Goal: Communication & Community: Answer question/provide support

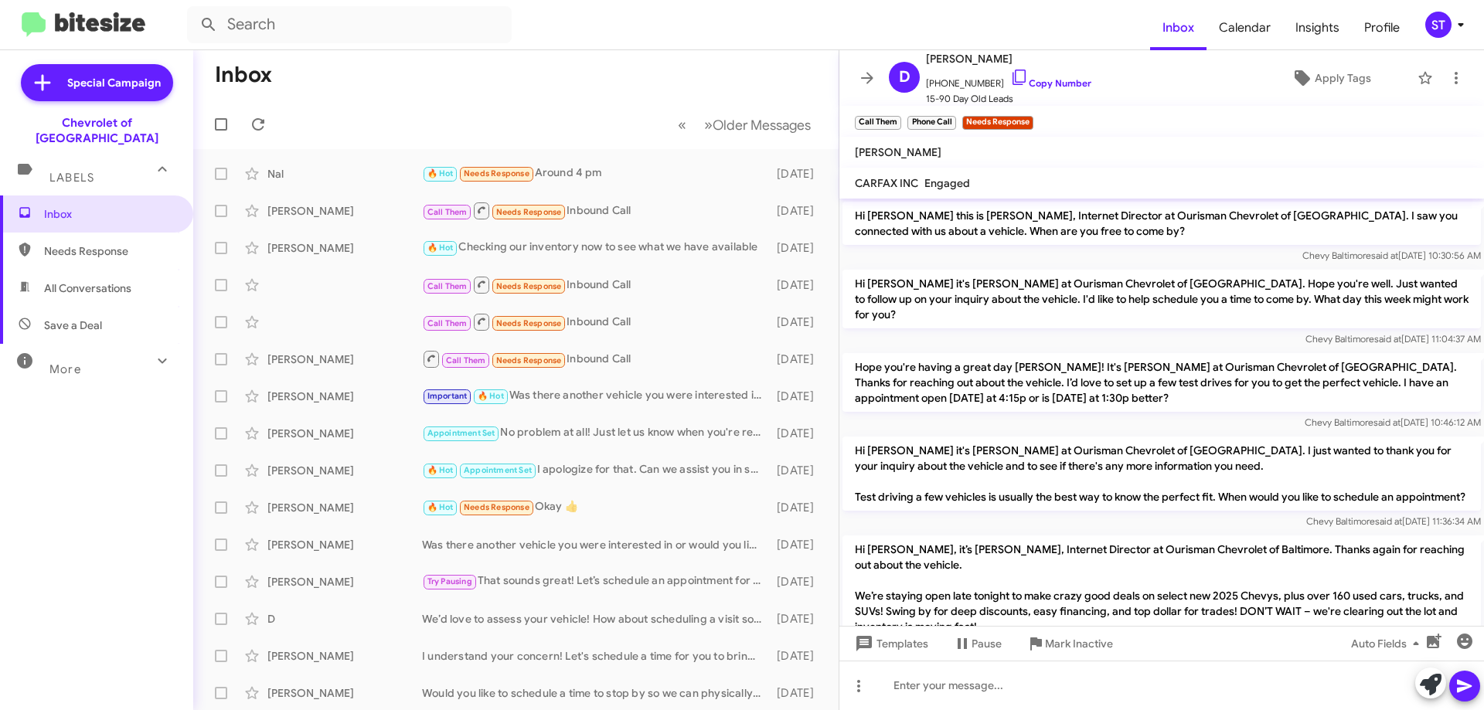
scroll to position [690, 0]
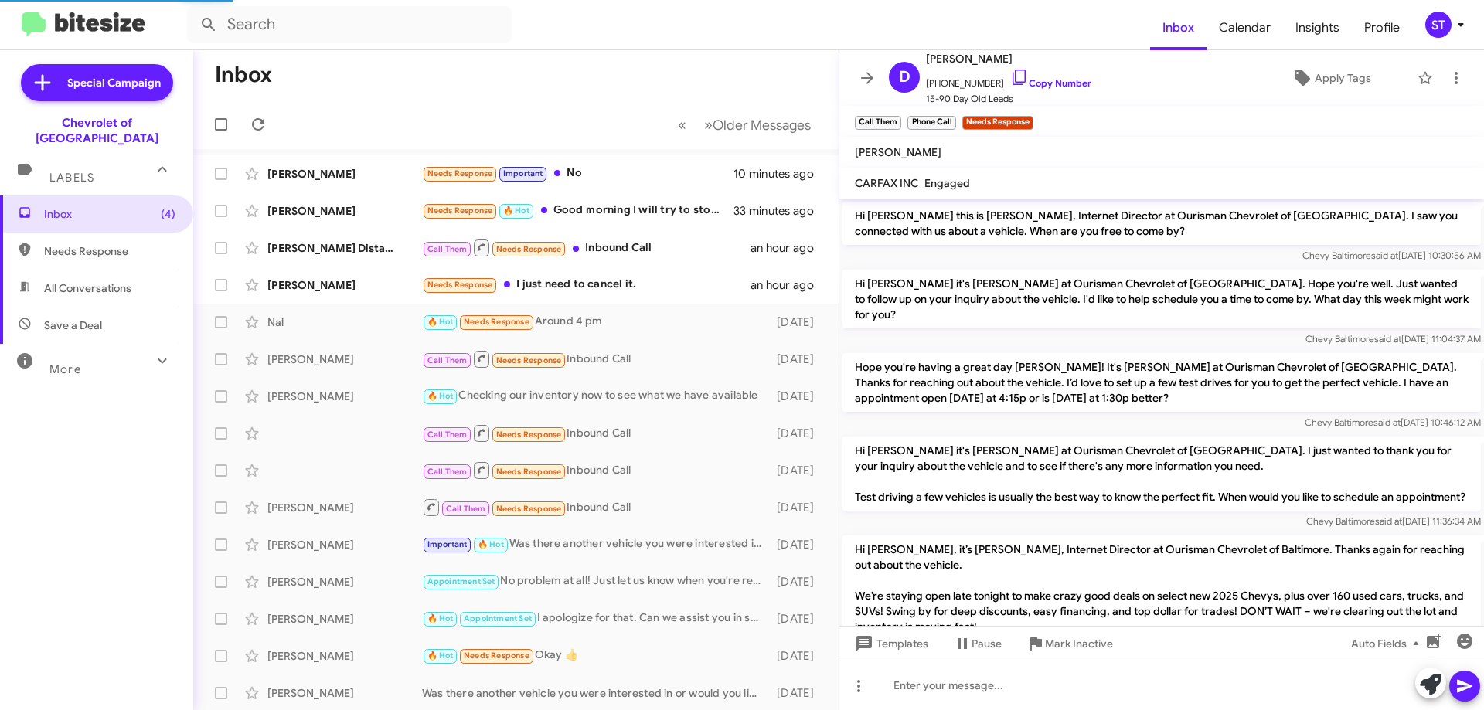
scroll to position [690, 0]
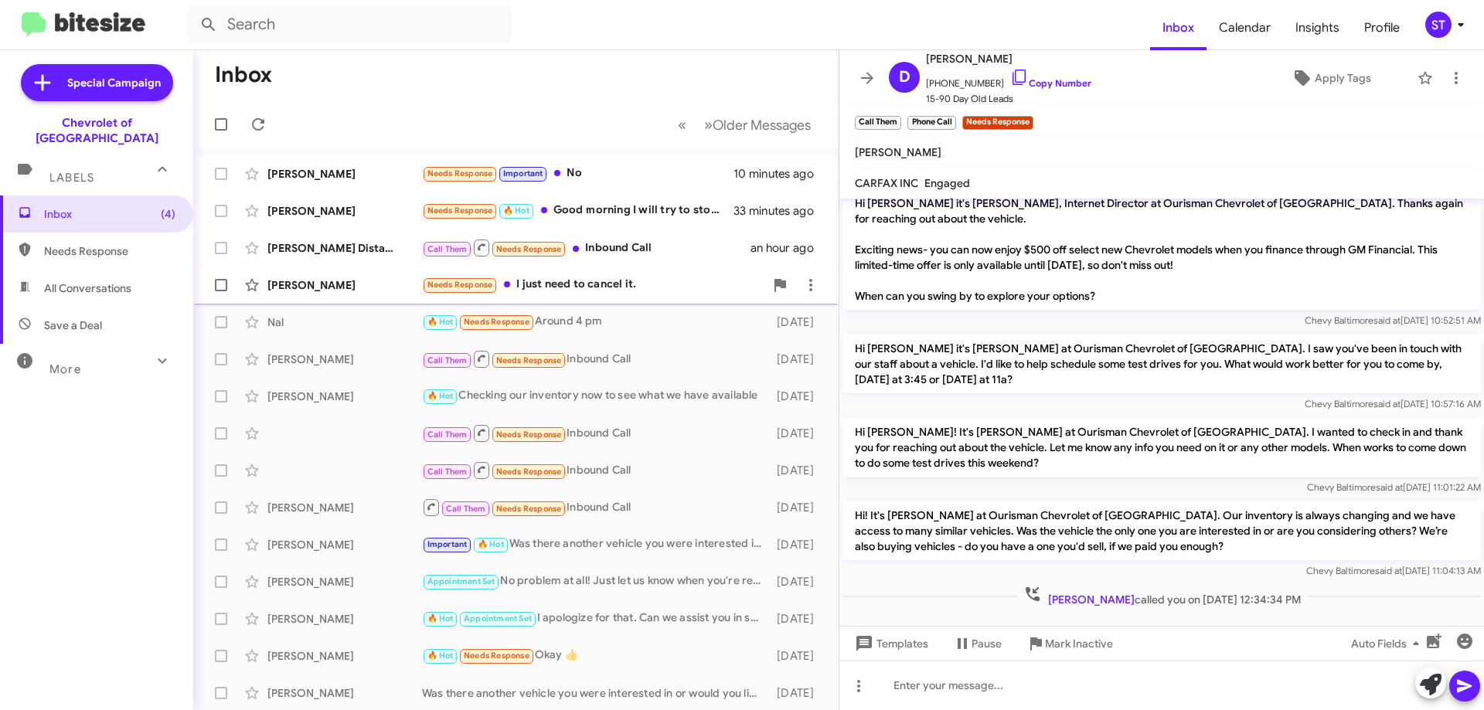
click at [618, 298] on div "Nicole Jordan Needs Response I just need to cancel it. an hour ago" at bounding box center [516, 285] width 621 height 31
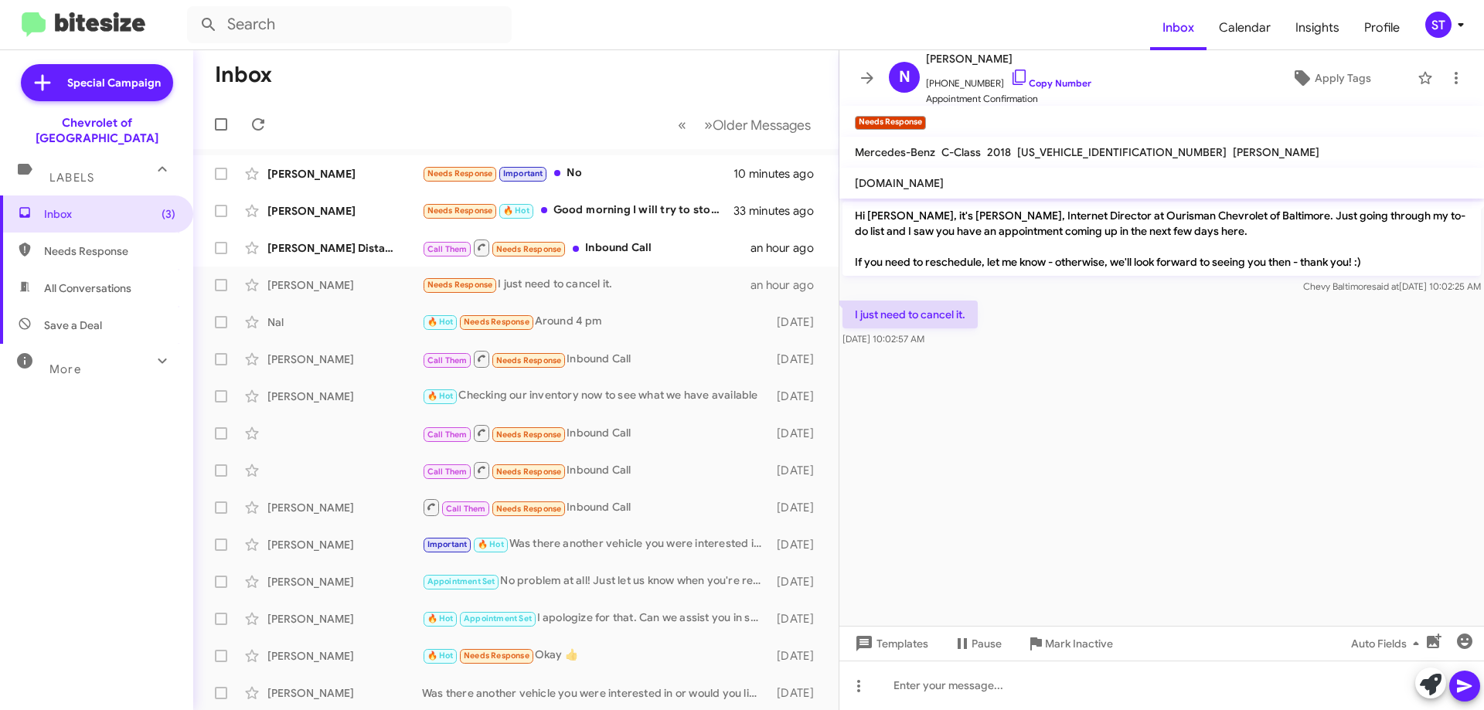
click at [1440, 682] on icon at bounding box center [1431, 685] width 22 height 22
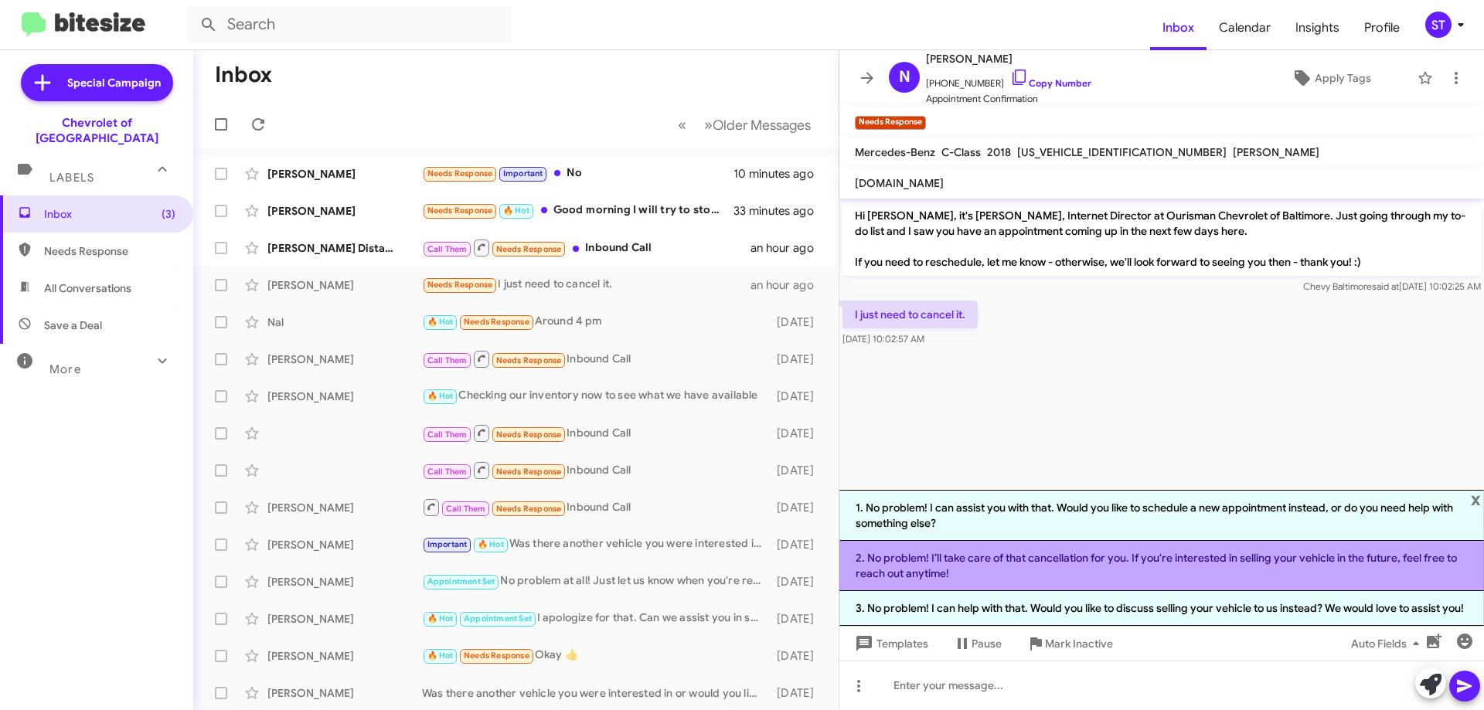
click at [979, 550] on li "2. No problem! I’ll take care of that cancellation for you. If you're intereste…" at bounding box center [1162, 566] width 645 height 50
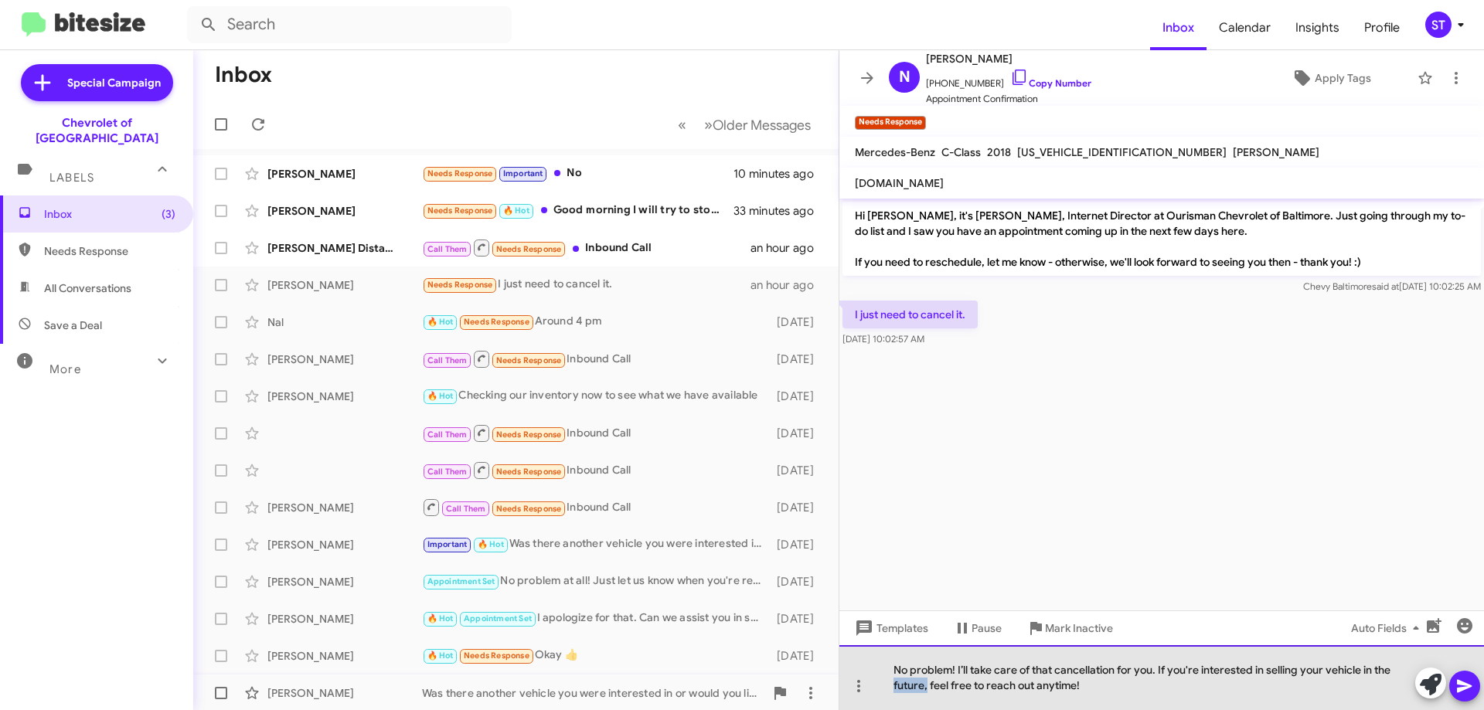
drag, startPoint x: 928, startPoint y: 688, endPoint x: 816, endPoint y: 695, distance: 112.3
click at [816, 695] on div "Inbox « Previous » Next Older Messages Josue Contreras Needs Response Important…" at bounding box center [838, 380] width 1291 height 660
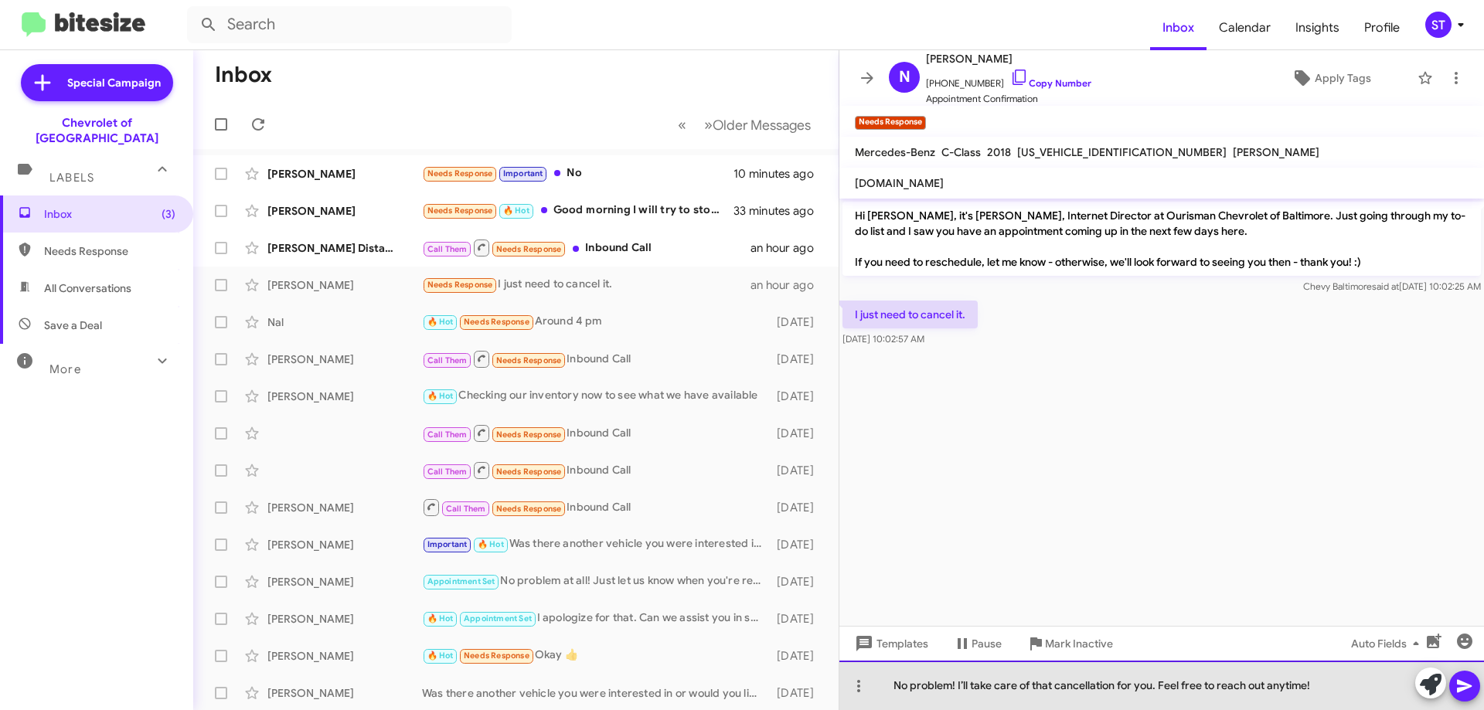
click at [1368, 697] on div "No problem! I’ll take care of that cancellation for you. Feel free to reach out…" at bounding box center [1162, 685] width 645 height 49
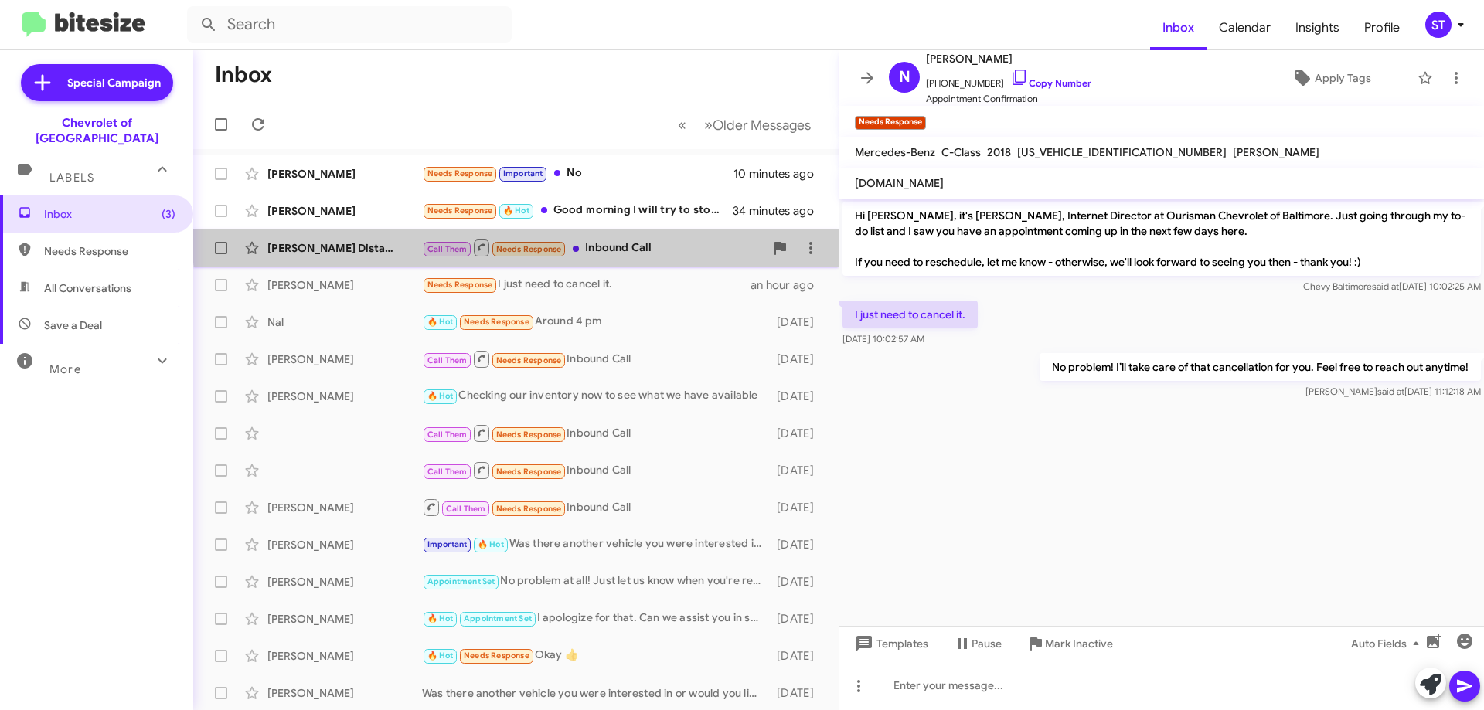
click at [652, 237] on div "Angela Distance Call Them Needs Response Inbound Call an hour ago" at bounding box center [516, 248] width 621 height 31
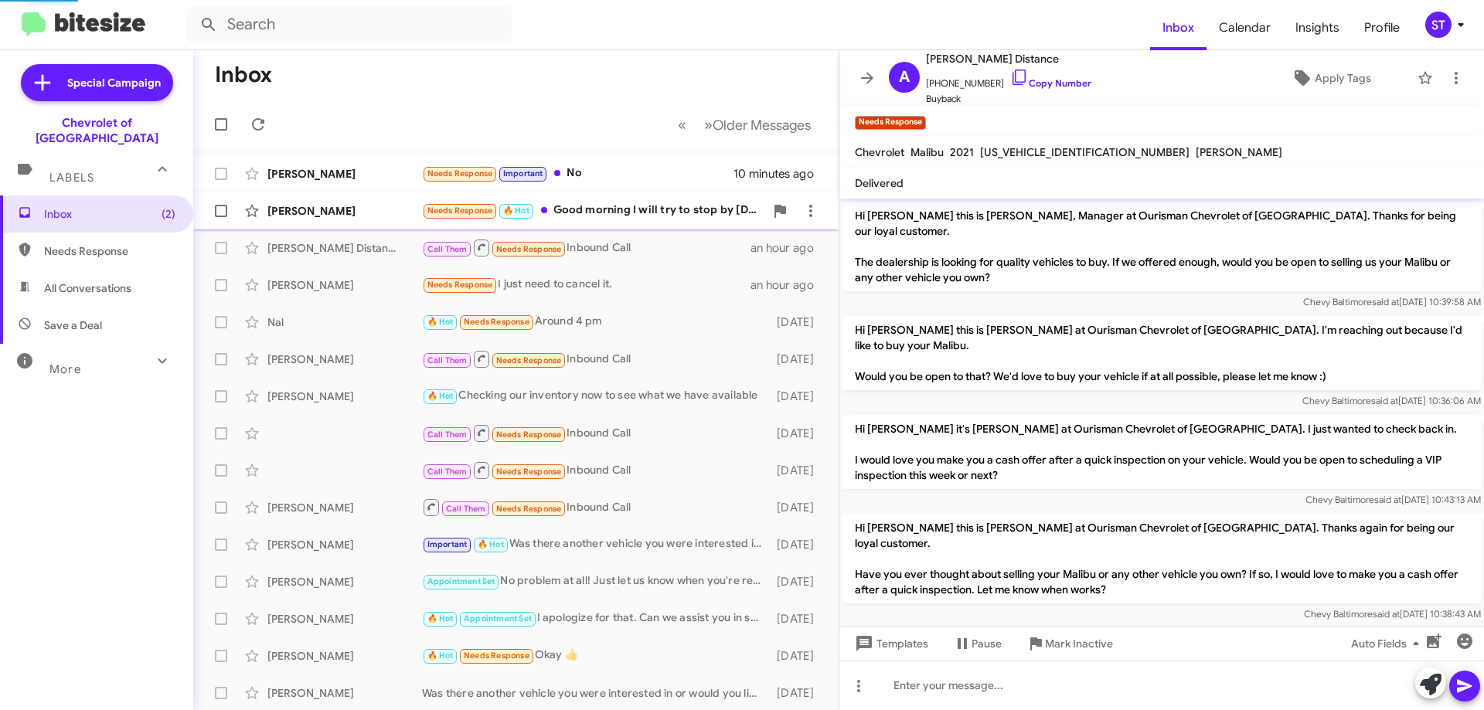
scroll to position [249, 0]
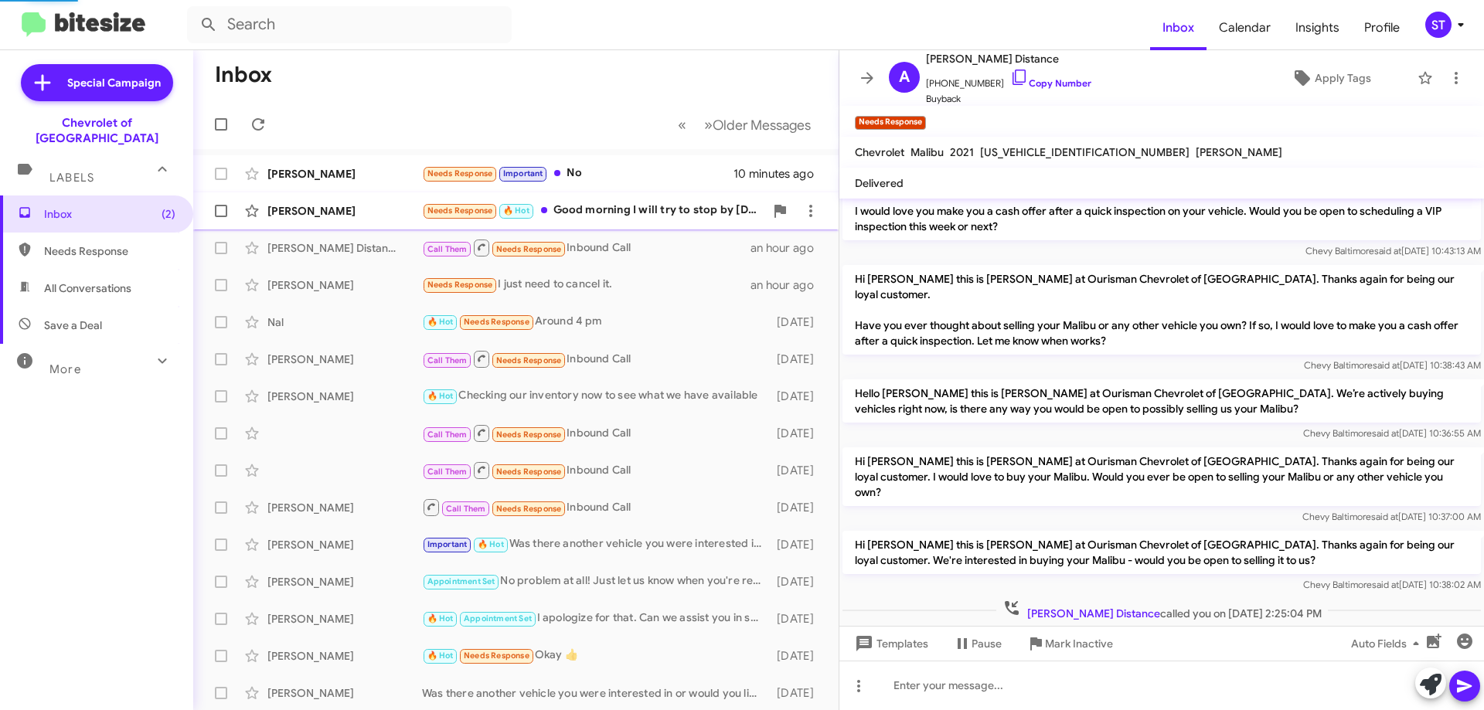
click at [669, 206] on div "Needs Response 🔥 Hot Good morning I will try to stop by today around 6pm" at bounding box center [593, 211] width 342 height 18
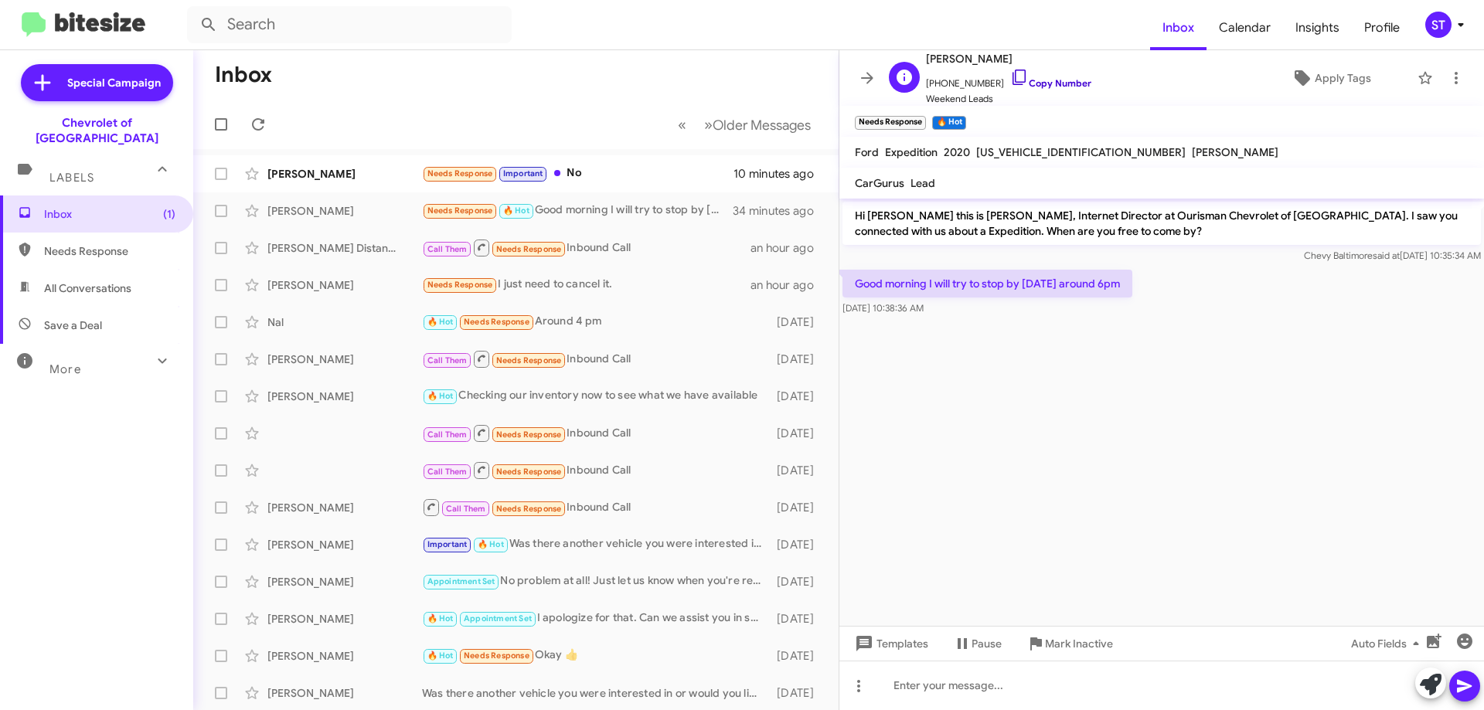
click at [1010, 74] on icon at bounding box center [1019, 77] width 19 height 19
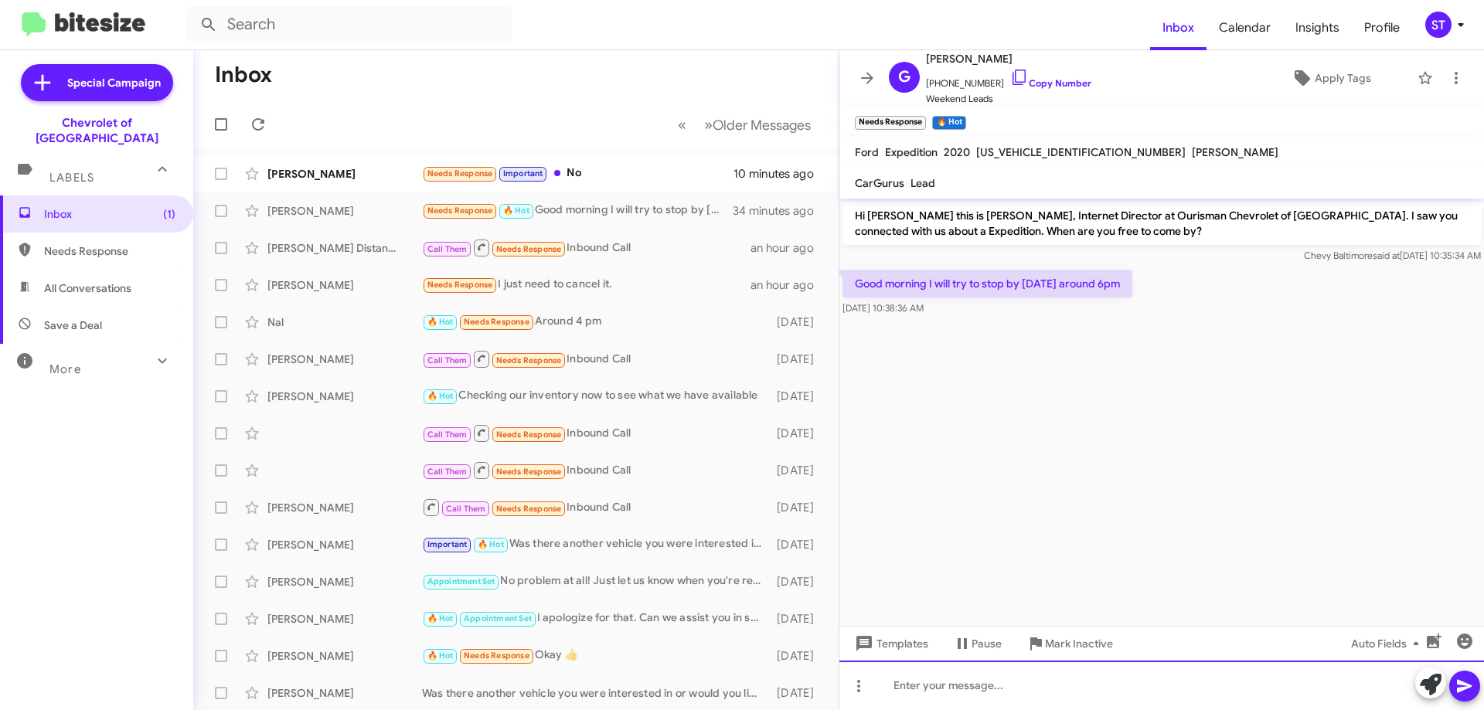
click at [1054, 689] on div at bounding box center [1162, 685] width 645 height 49
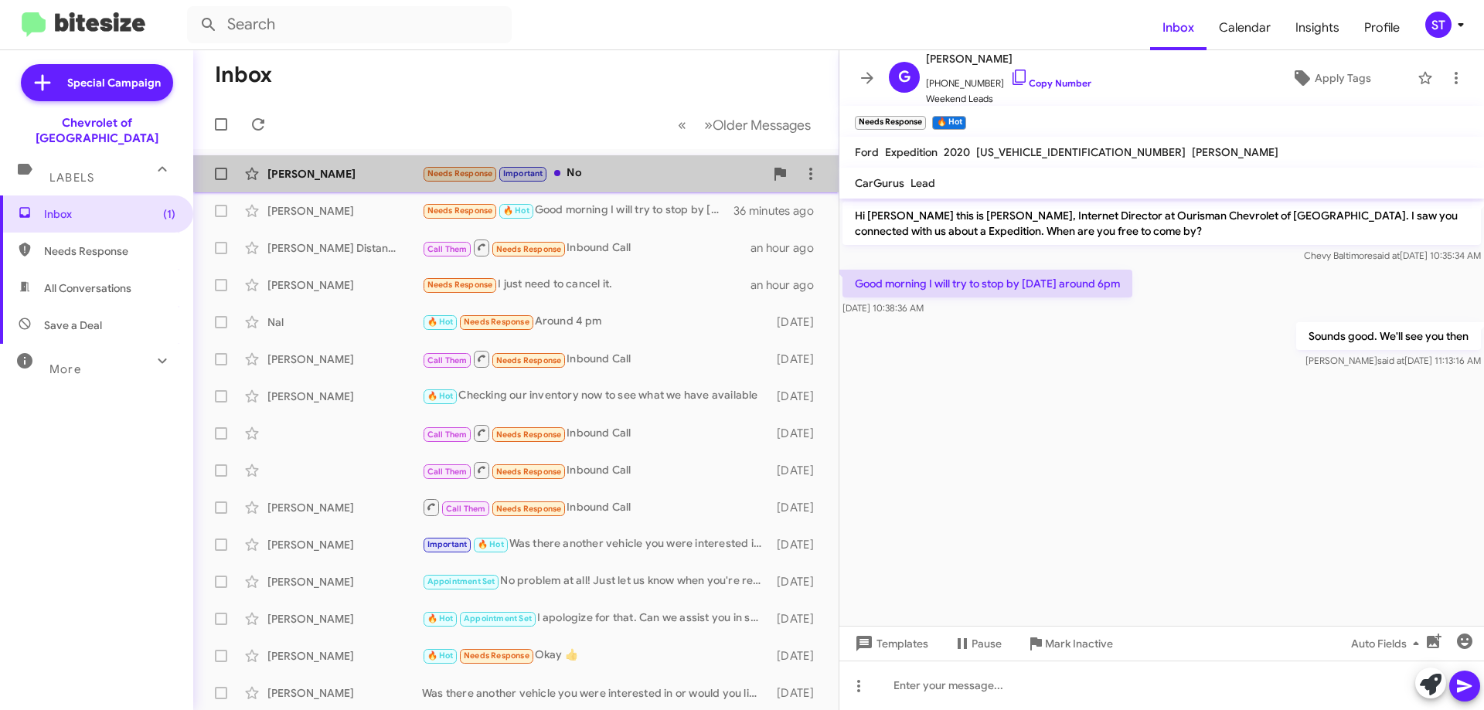
click at [619, 173] on div "Needs Response Important No" at bounding box center [593, 174] width 342 height 18
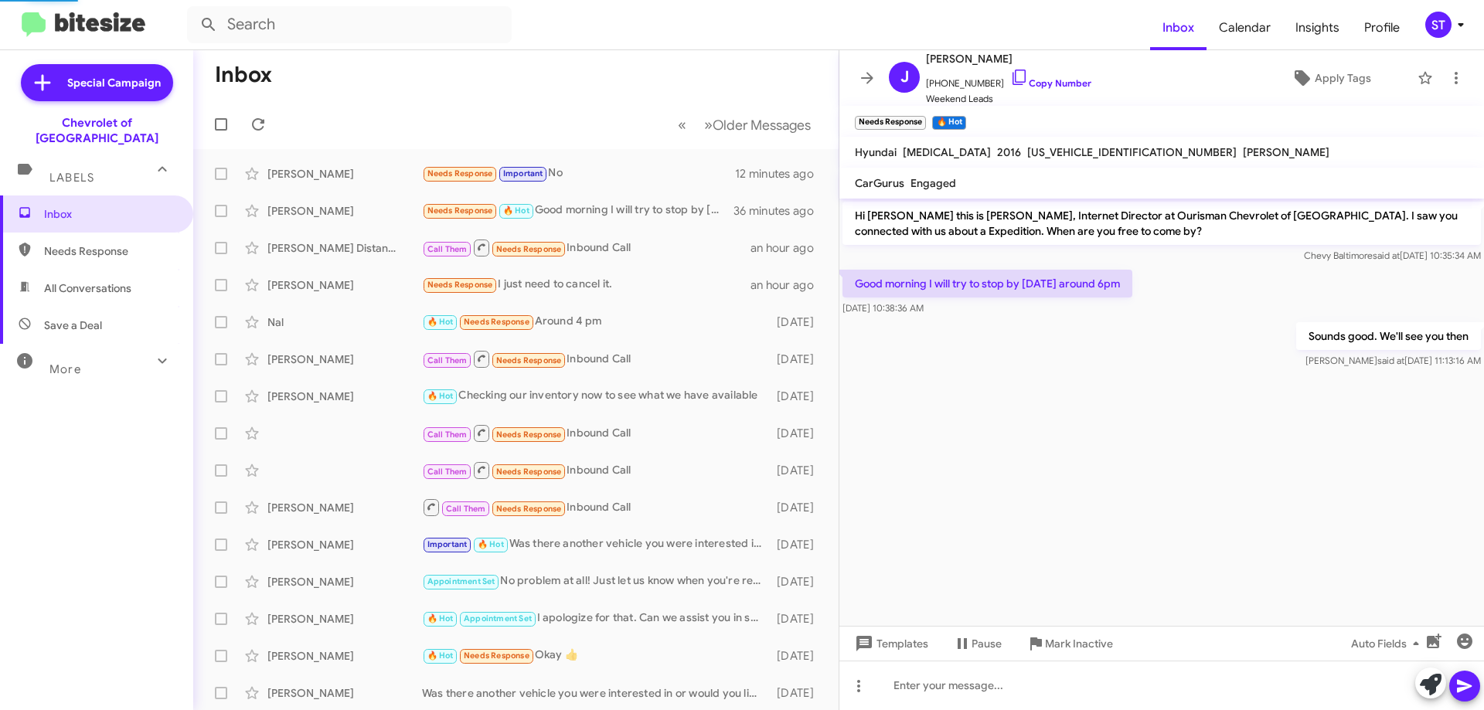
scroll to position [847, 0]
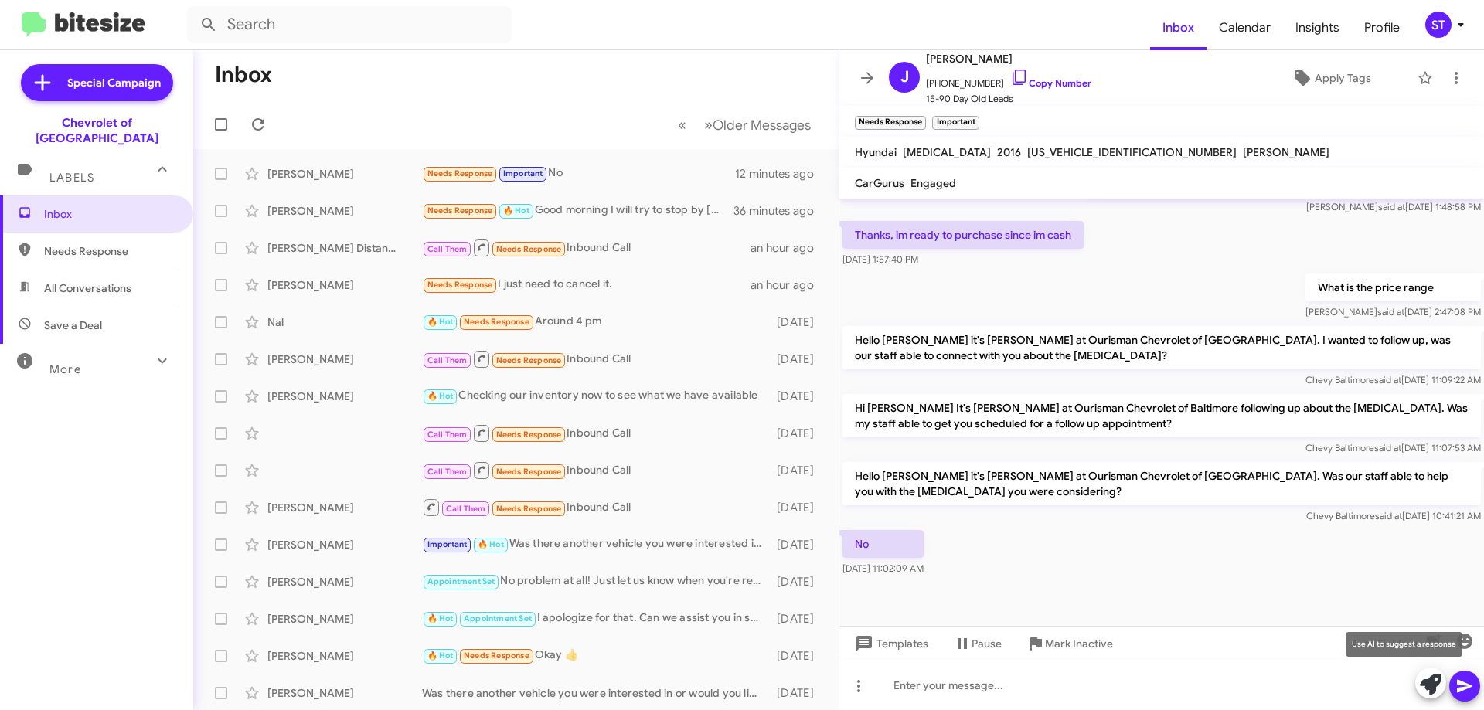
click at [1434, 680] on icon at bounding box center [1431, 685] width 22 height 22
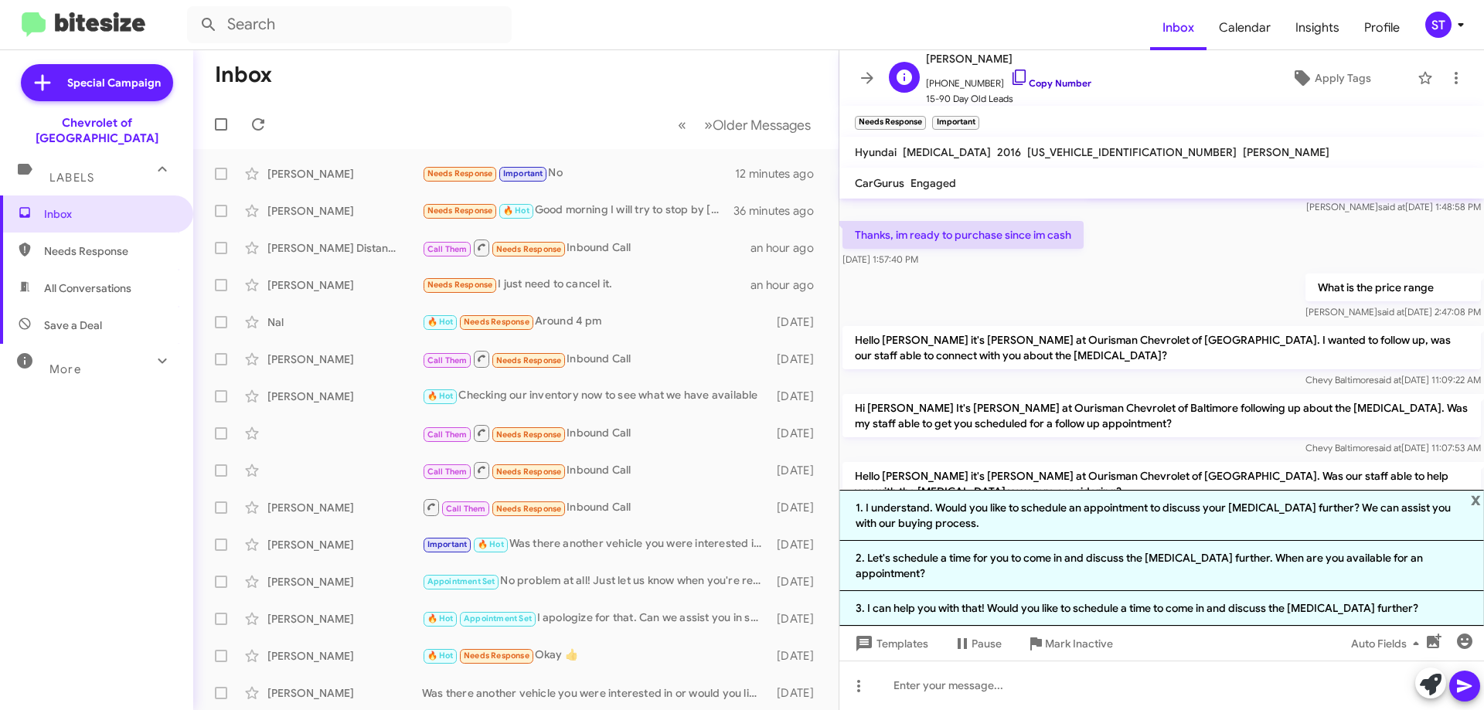
click at [1010, 74] on icon at bounding box center [1019, 77] width 19 height 19
click at [1420, 684] on icon at bounding box center [1431, 685] width 22 height 22
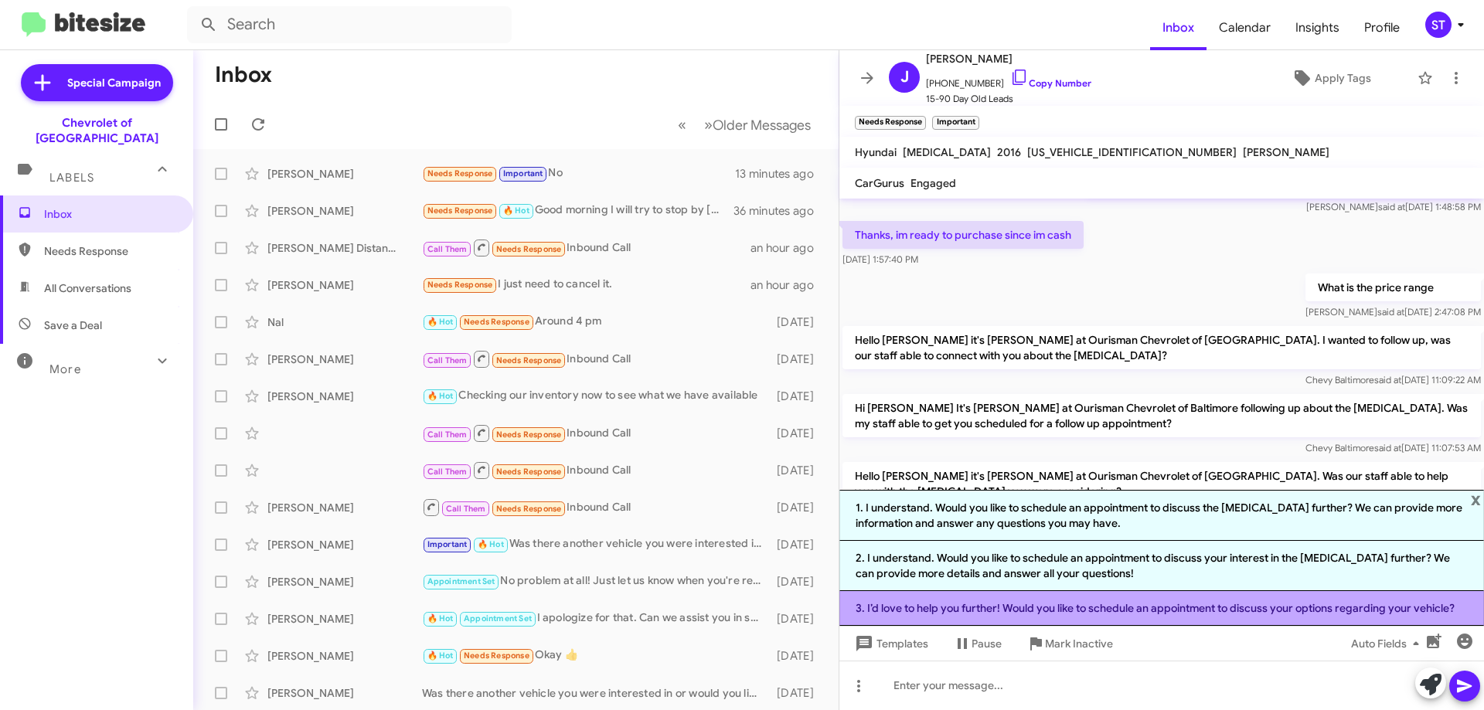
click at [1358, 607] on li "3. I’d love to help you further! Would you like to schedule an appointment to d…" at bounding box center [1162, 608] width 645 height 35
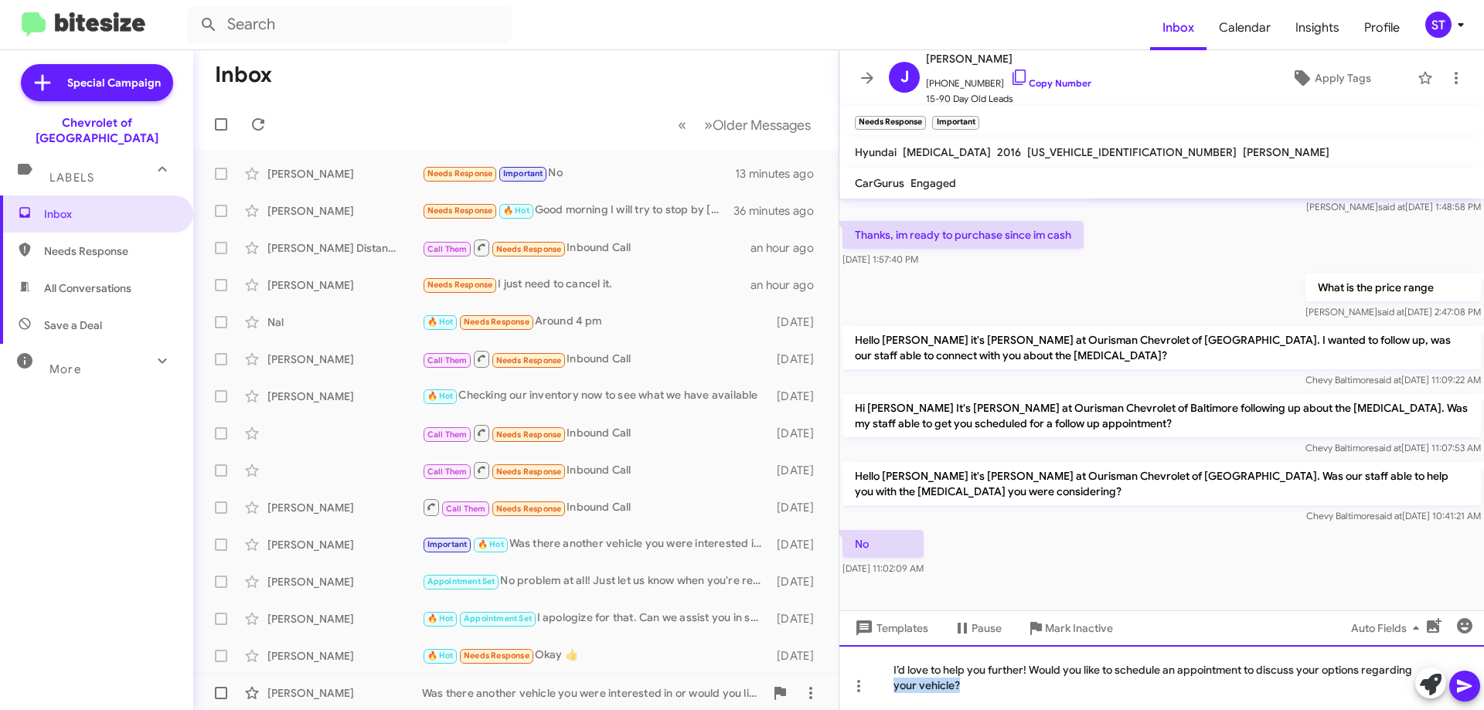
drag, startPoint x: 1017, startPoint y: 705, endPoint x: 714, endPoint y: 706, distance: 303.8
click at [714, 706] on div "Inbox « Previous » Next Older Messages Josue Contreras Needs Response Important…" at bounding box center [838, 380] width 1291 height 660
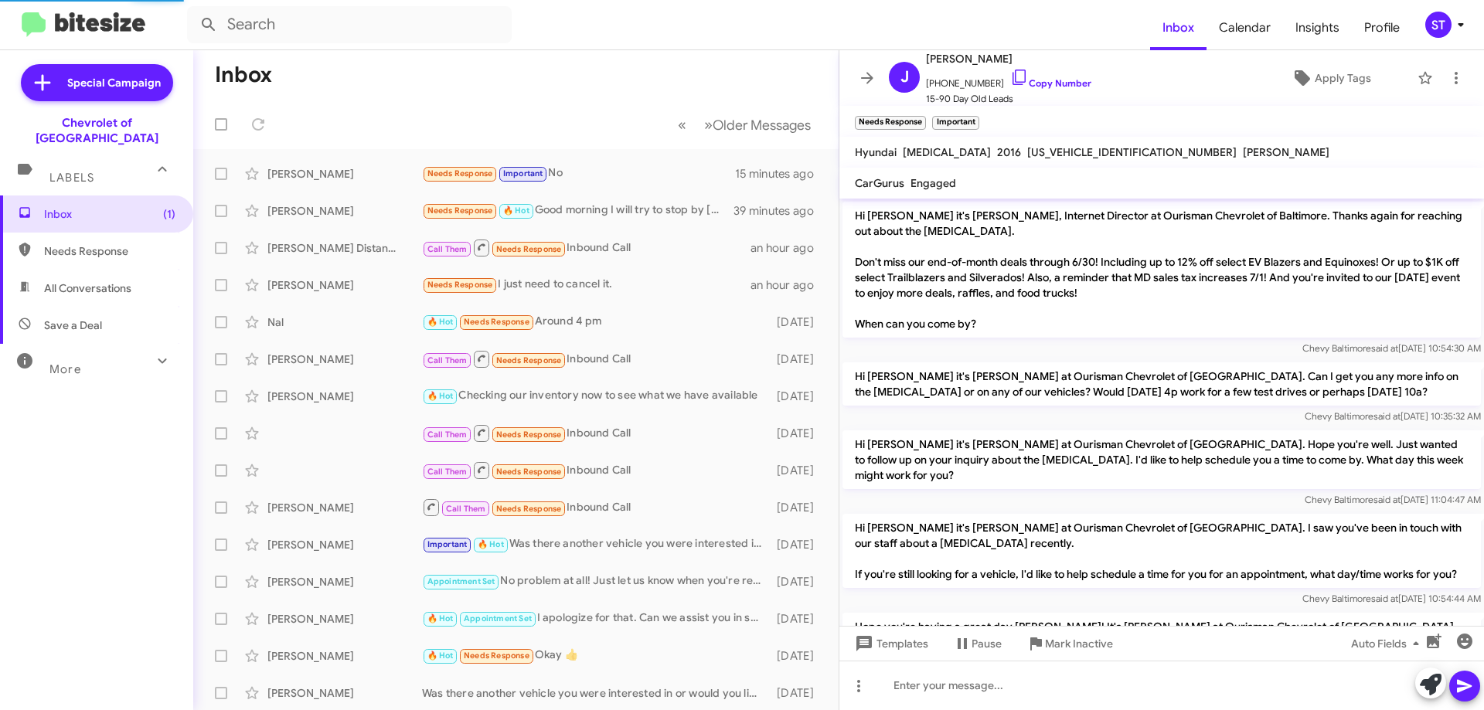
scroll to position [959, 0]
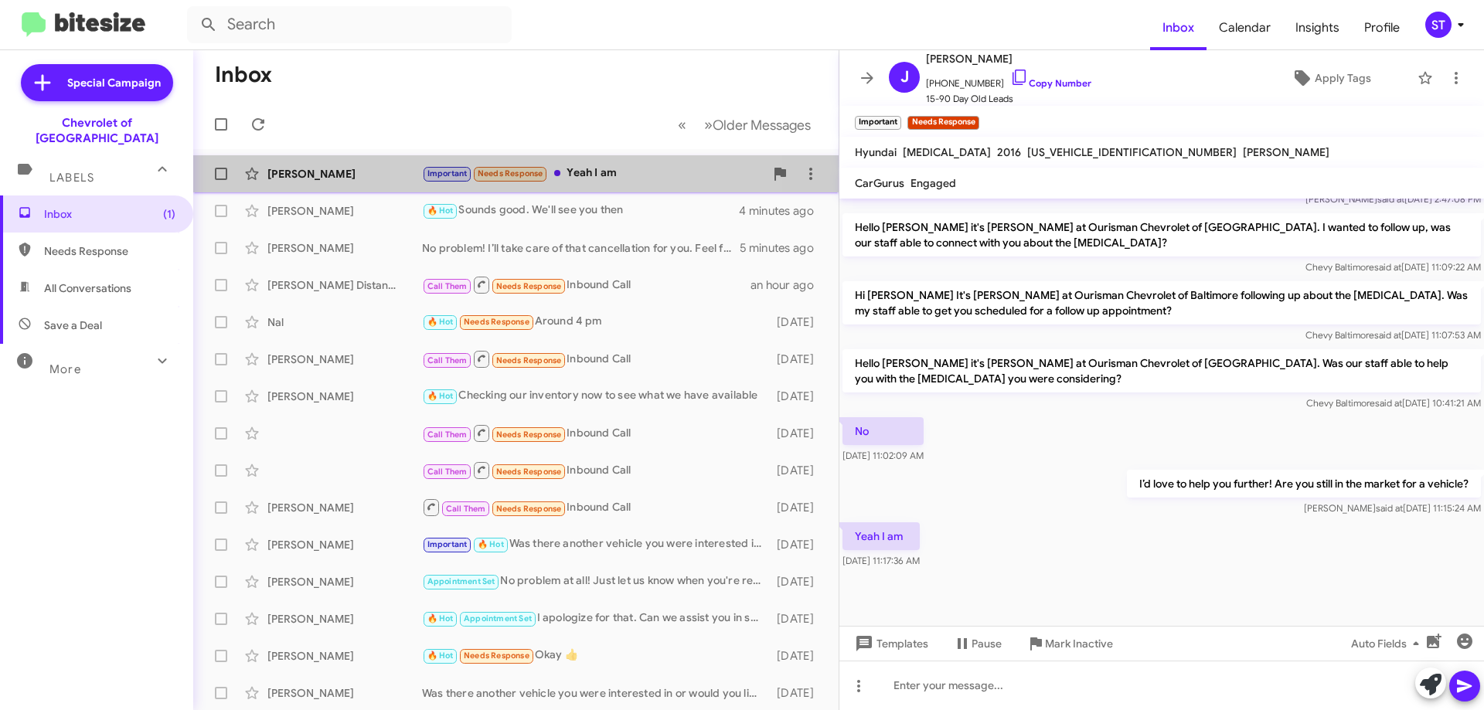
click at [595, 171] on div "Important Needs Response Yeah I am" at bounding box center [593, 174] width 342 height 18
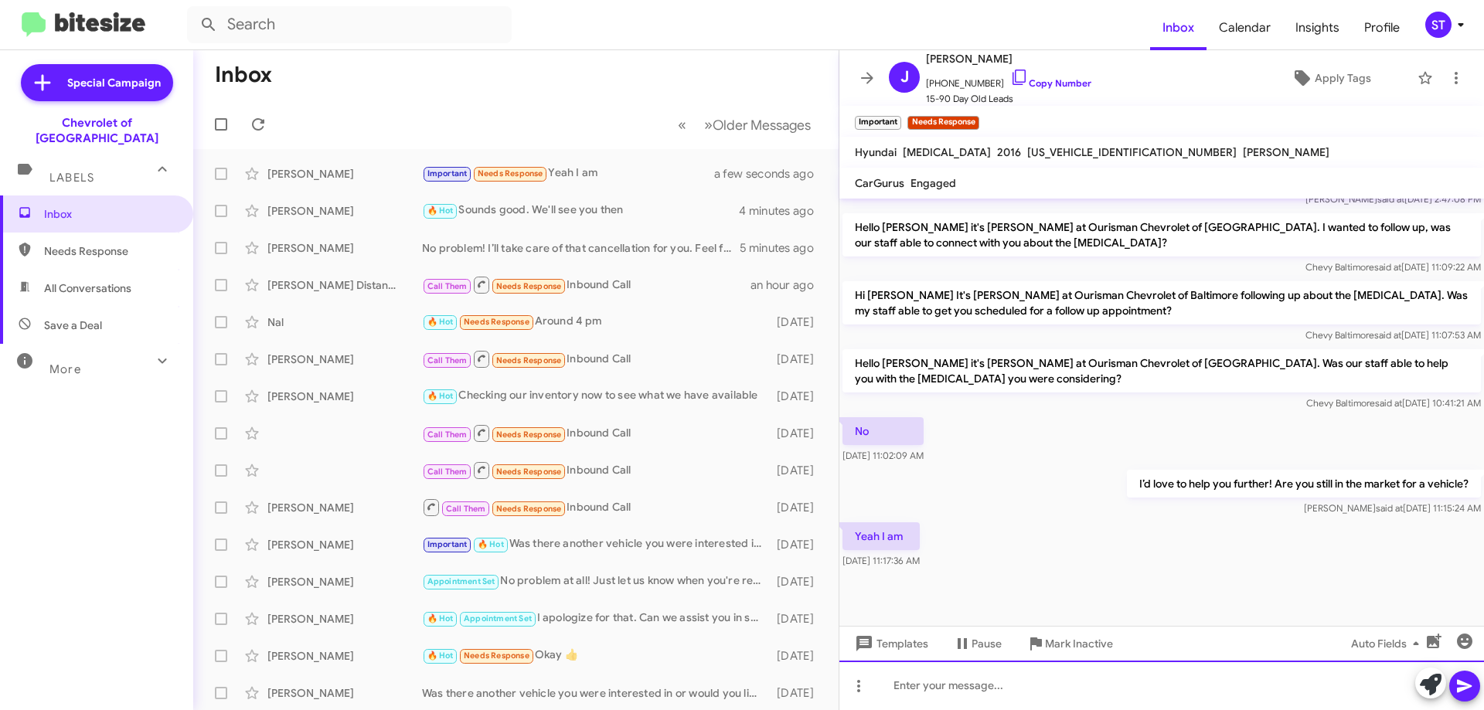
click at [936, 683] on div at bounding box center [1162, 685] width 645 height 49
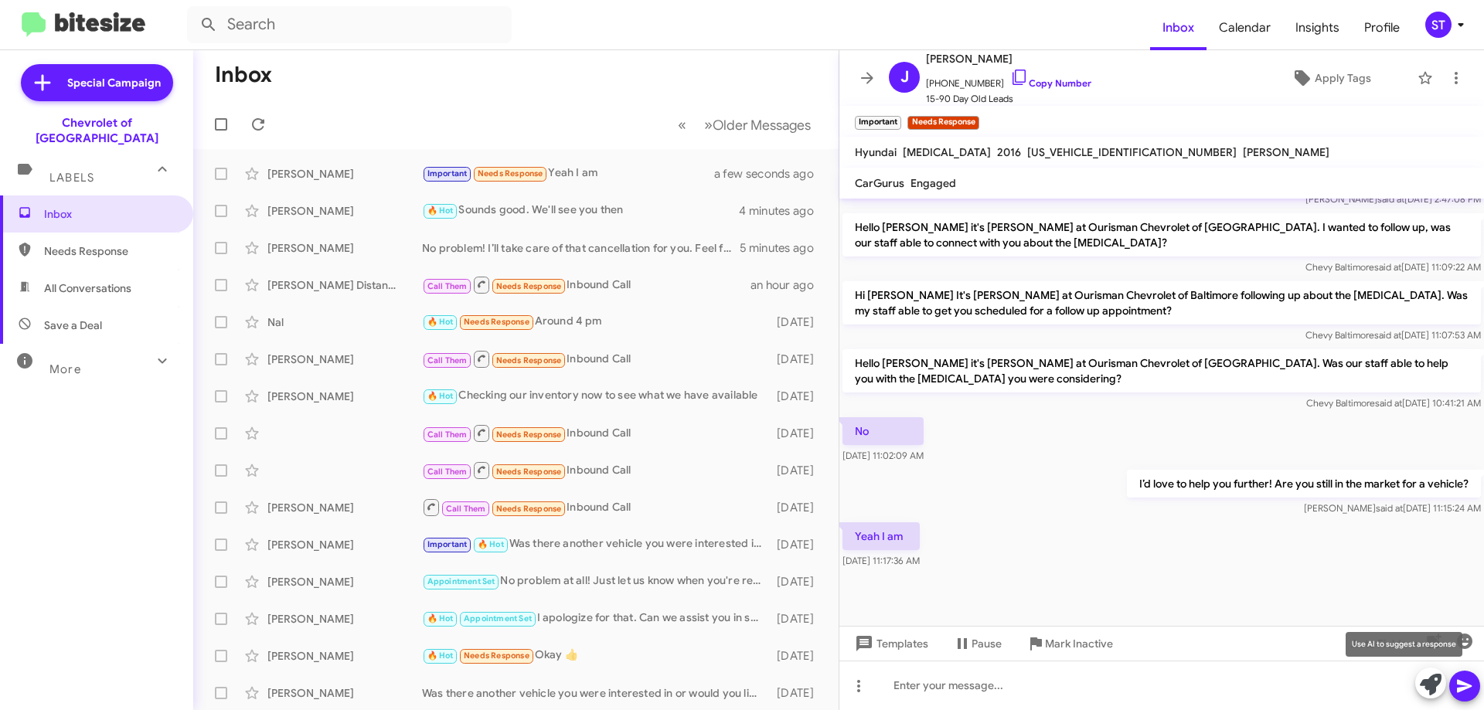
click at [1430, 686] on icon at bounding box center [1431, 685] width 22 height 22
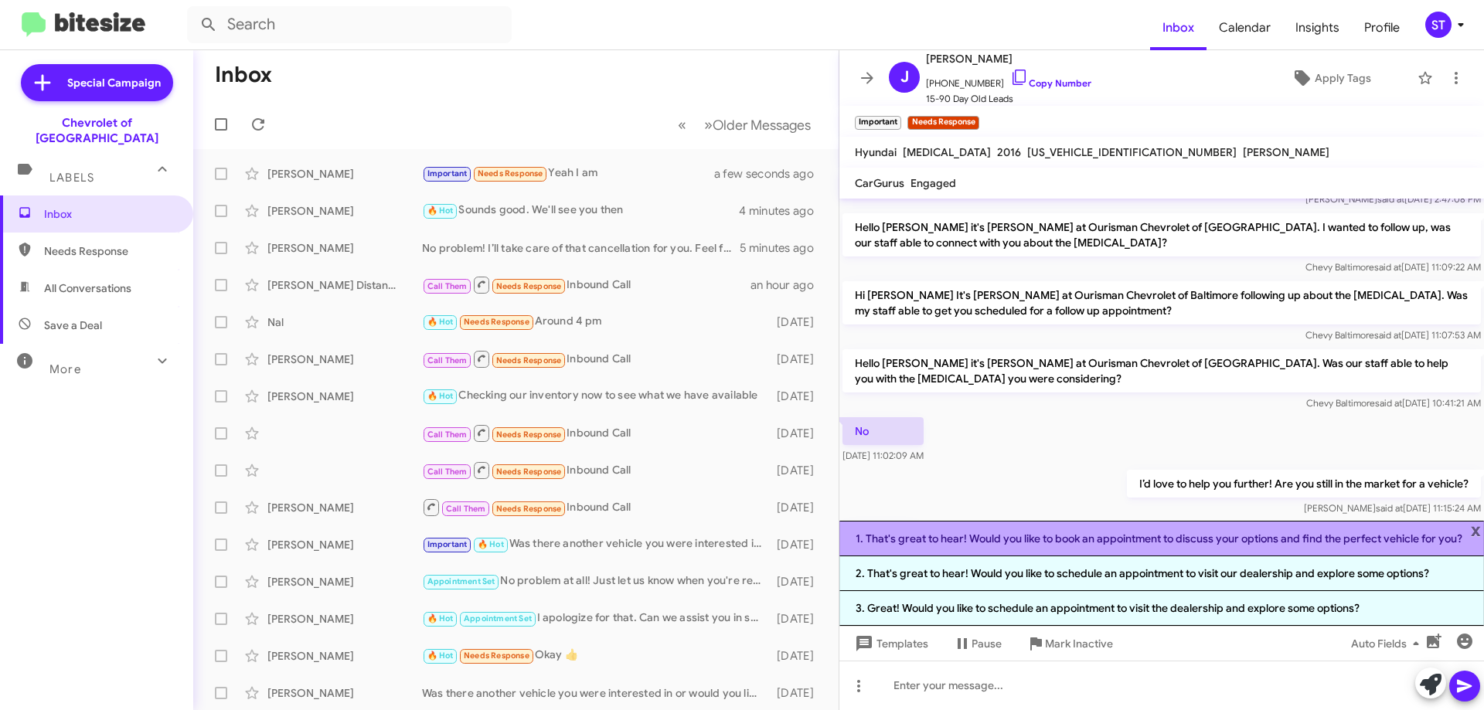
click at [956, 538] on li "1. That's great to hear! Would you like to book an appointment to discuss your …" at bounding box center [1162, 539] width 645 height 36
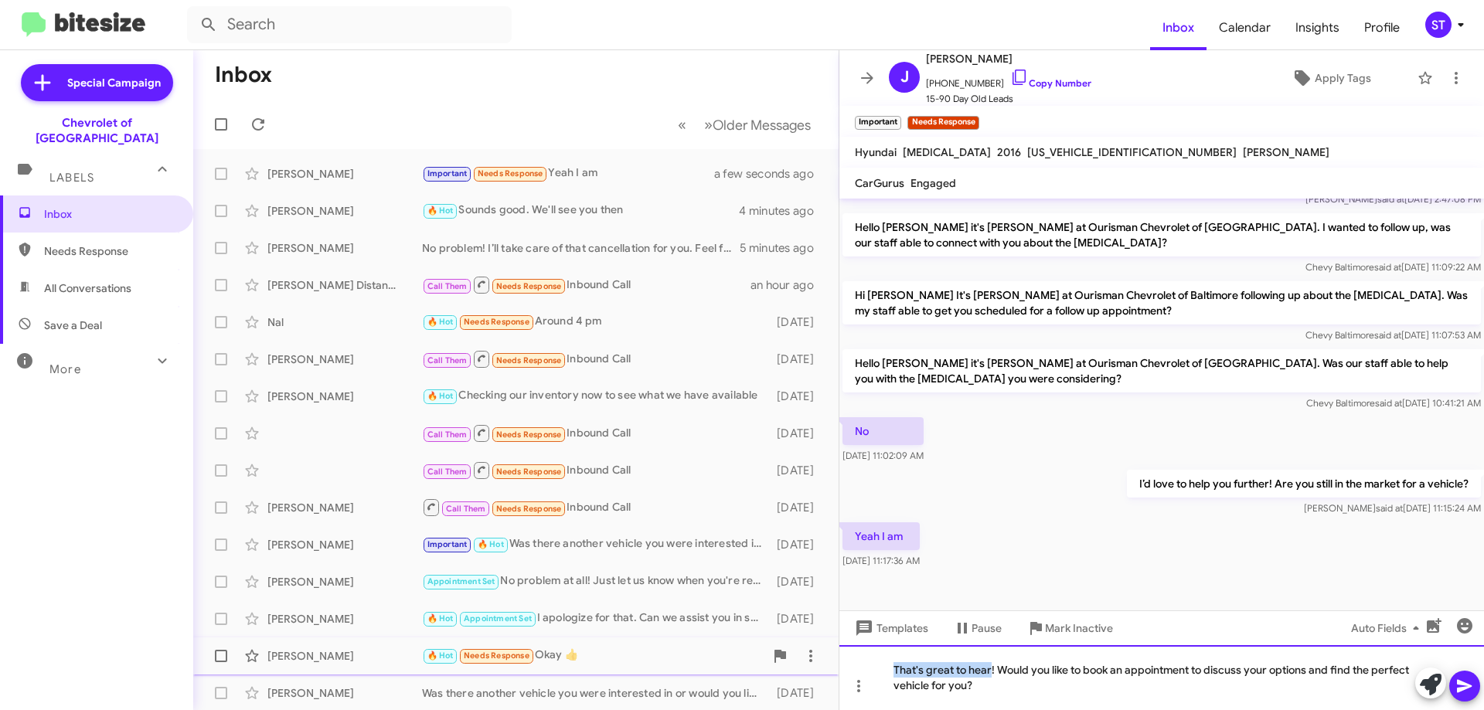
drag, startPoint x: 991, startPoint y: 669, endPoint x: 627, endPoint y: 664, distance: 364.2
click at [627, 664] on div "Inbox « Previous » Next Older Messages Josue Contreras Important Needs Response…" at bounding box center [838, 380] width 1291 height 660
click at [1182, 693] on div "Awesome! Would you like to book an appointment to discuss your options and find…" at bounding box center [1162, 678] width 645 height 65
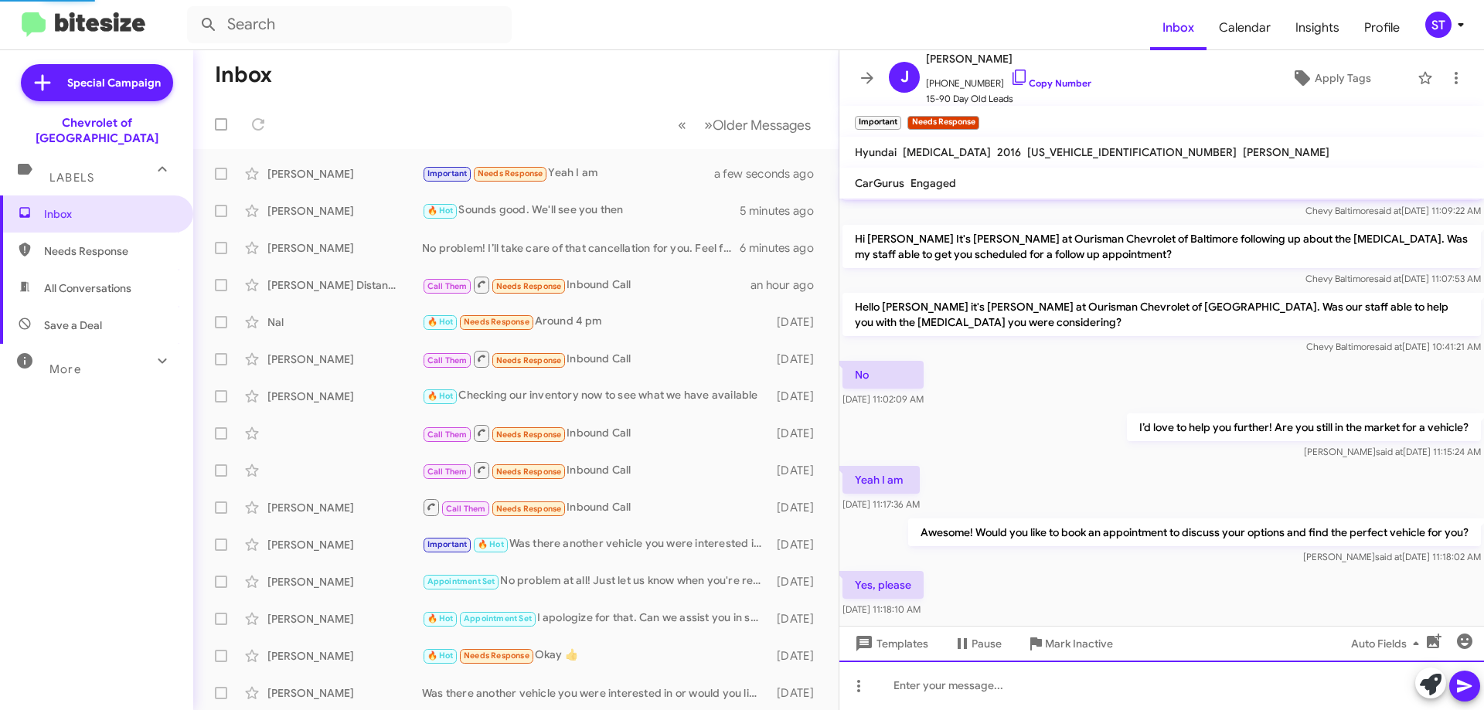
scroll to position [0, 0]
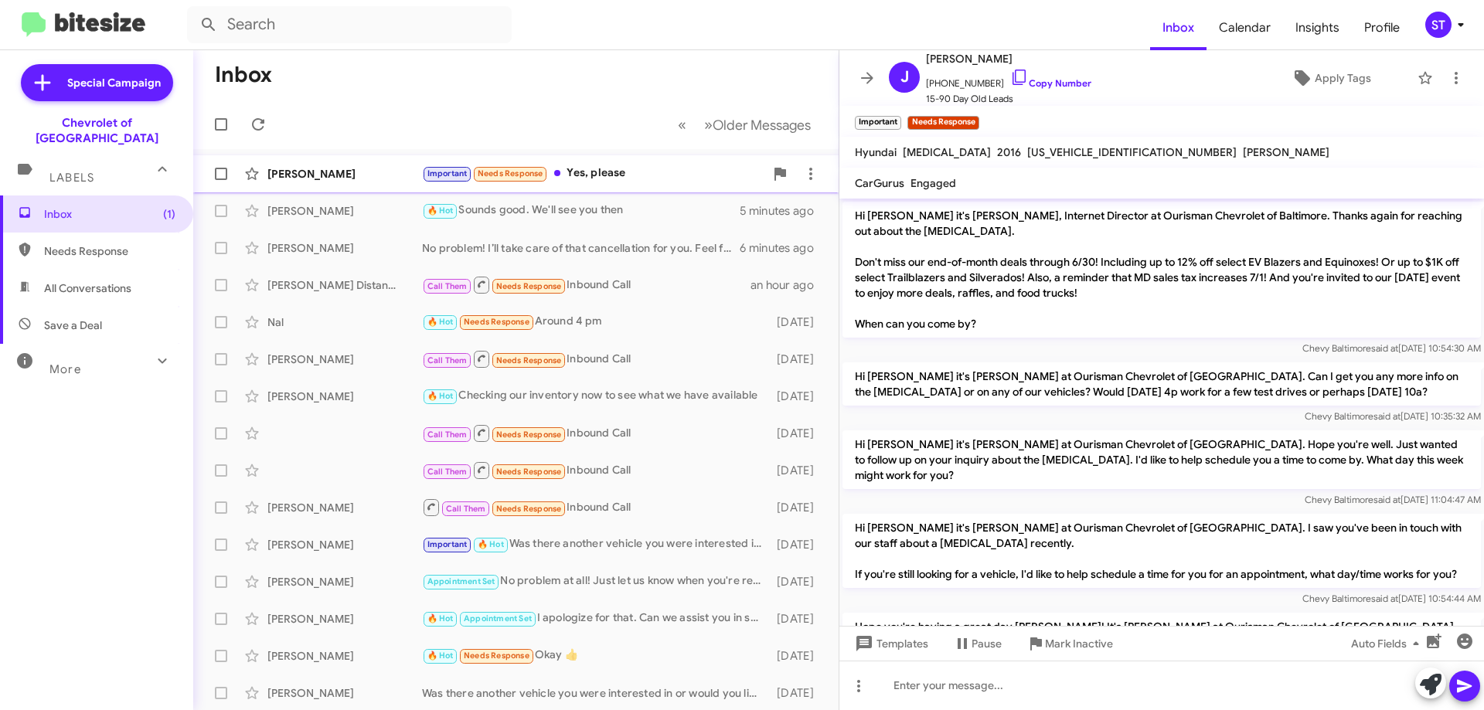
click at [642, 186] on div "Josue Contreras Important Needs Response Yes, please a few seconds ago" at bounding box center [516, 173] width 621 height 31
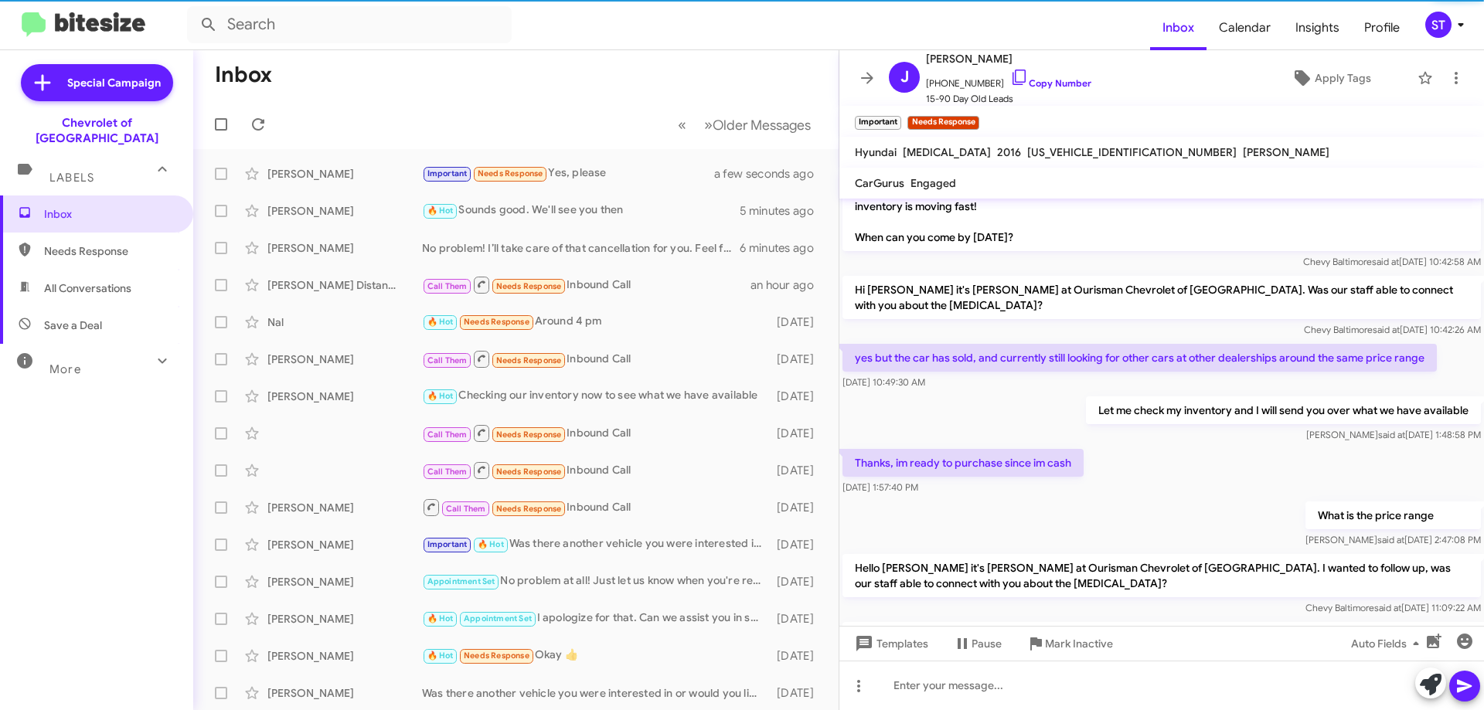
scroll to position [1072, 0]
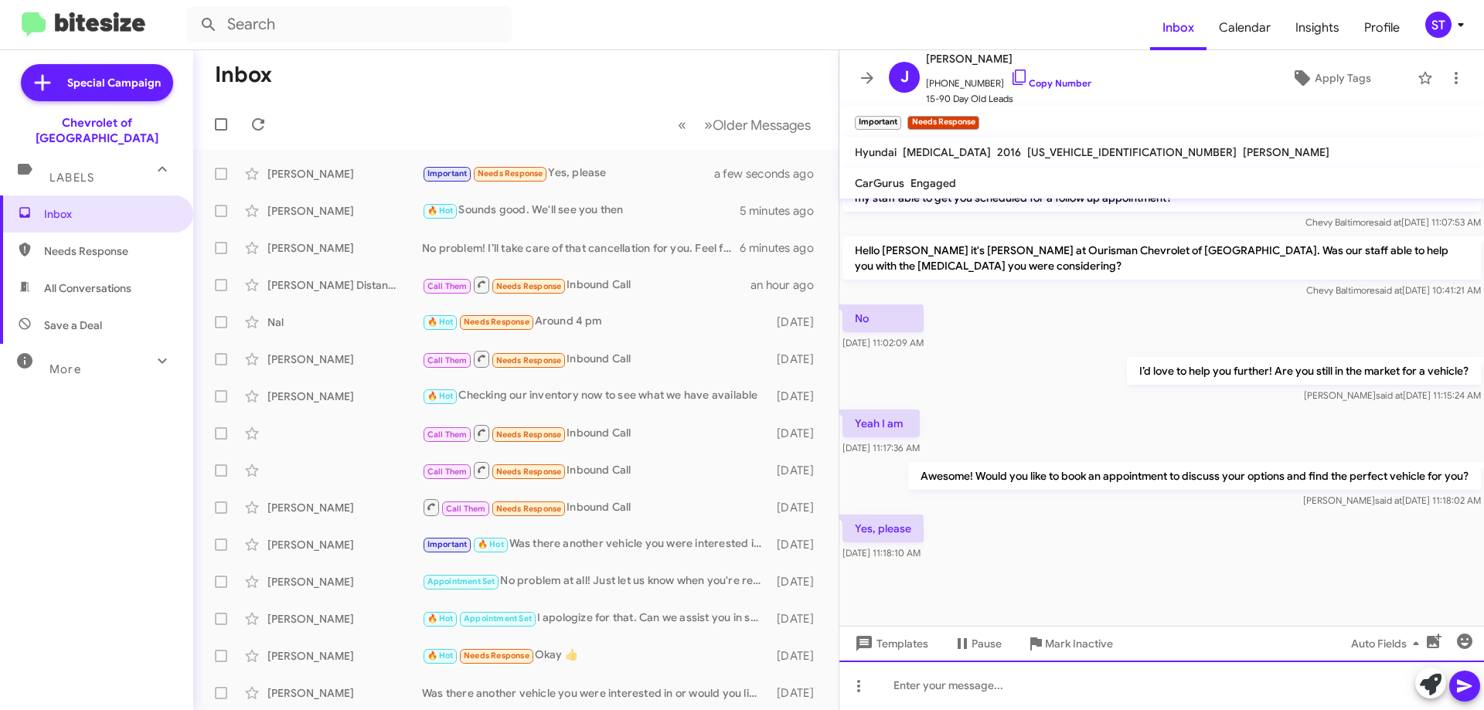
click at [936, 696] on div at bounding box center [1162, 685] width 645 height 49
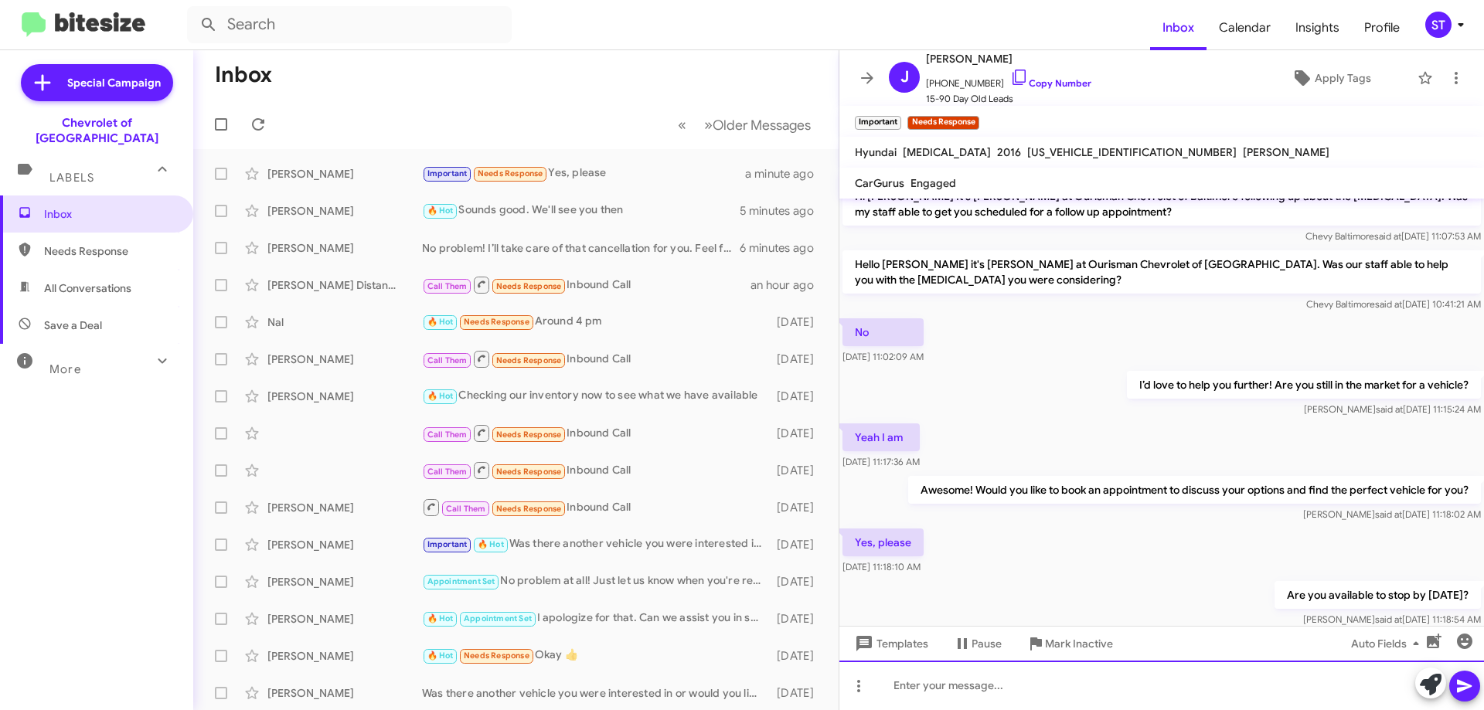
scroll to position [1129, 0]
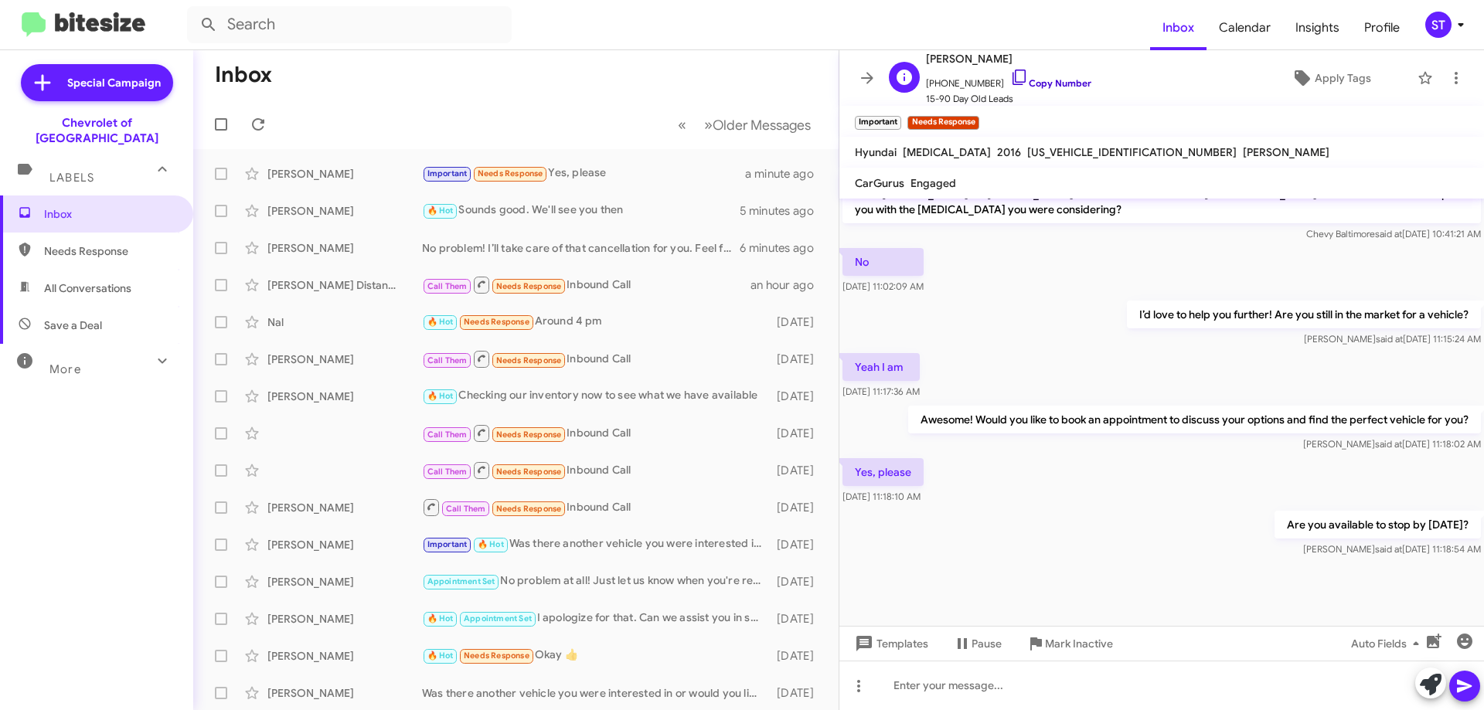
click at [1010, 80] on icon at bounding box center [1019, 77] width 19 height 19
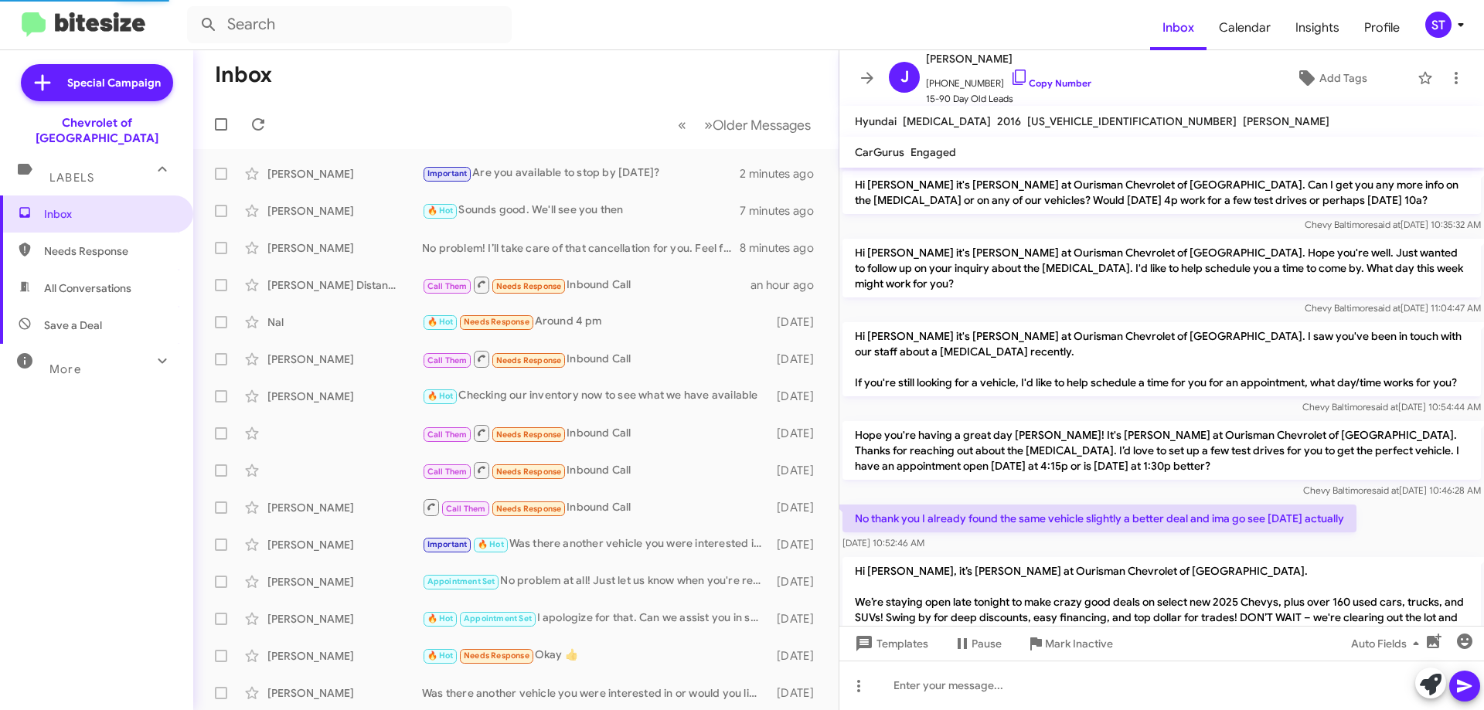
scroll to position [933, 0]
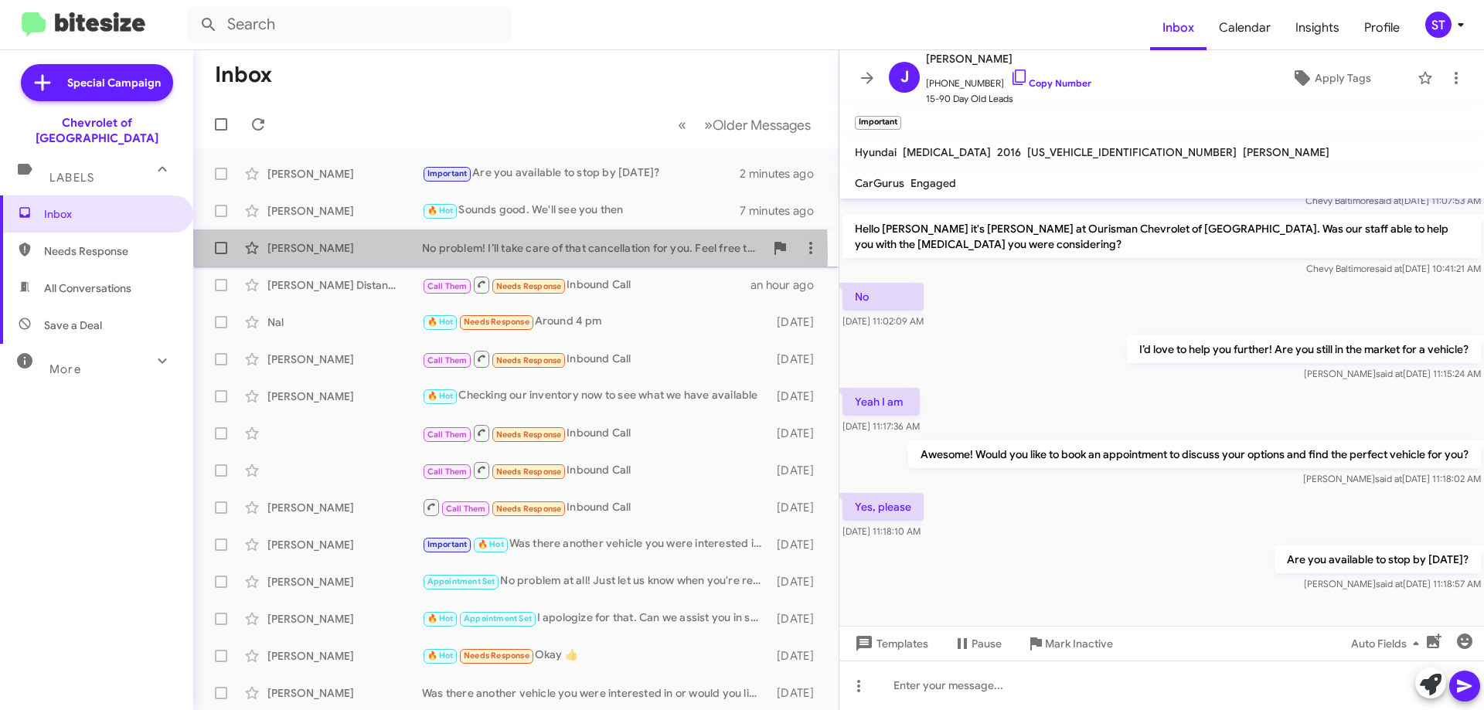
click at [326, 255] on div "[PERSON_NAME]" at bounding box center [344, 247] width 155 height 15
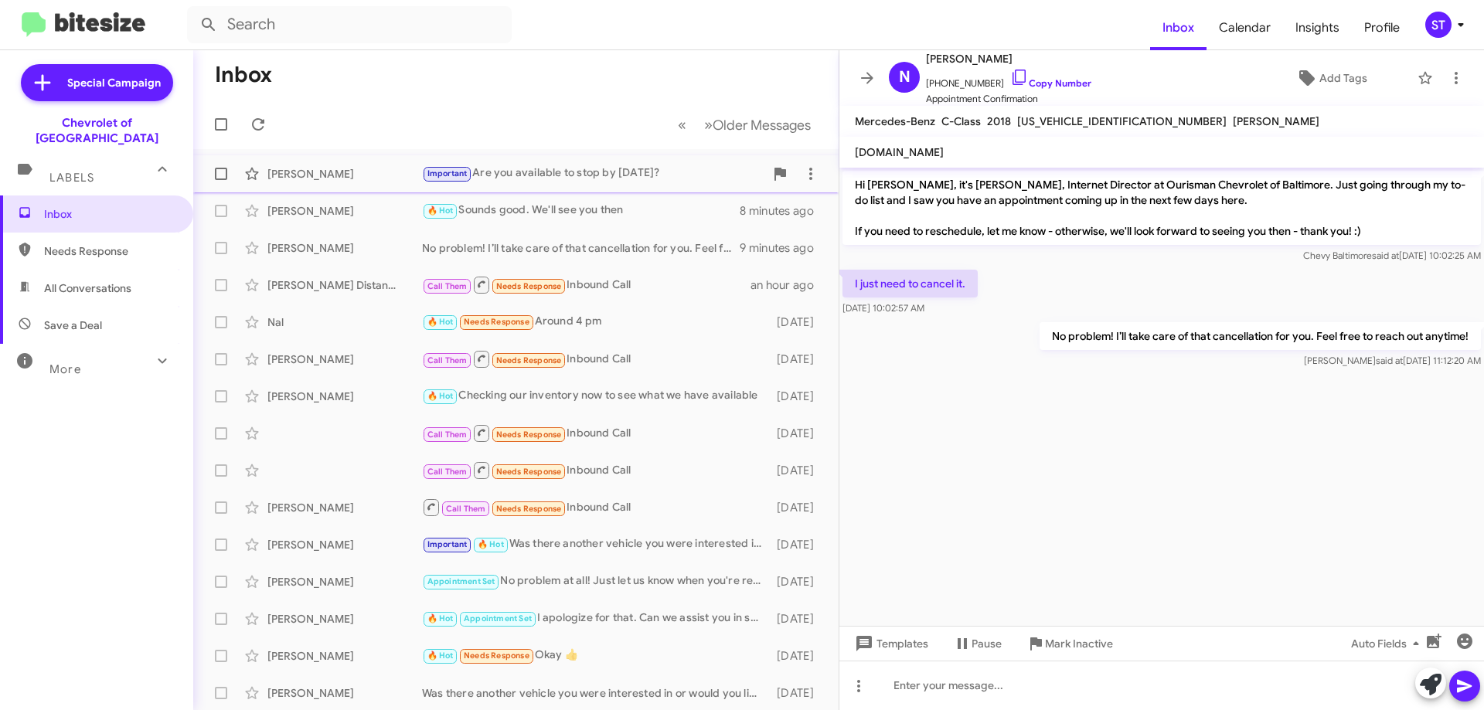
drag, startPoint x: 532, startPoint y: 182, endPoint x: 598, endPoint y: 183, distance: 65.7
click at [532, 182] on div "Important Are you available to stop by [DATE]?" at bounding box center [593, 174] width 342 height 18
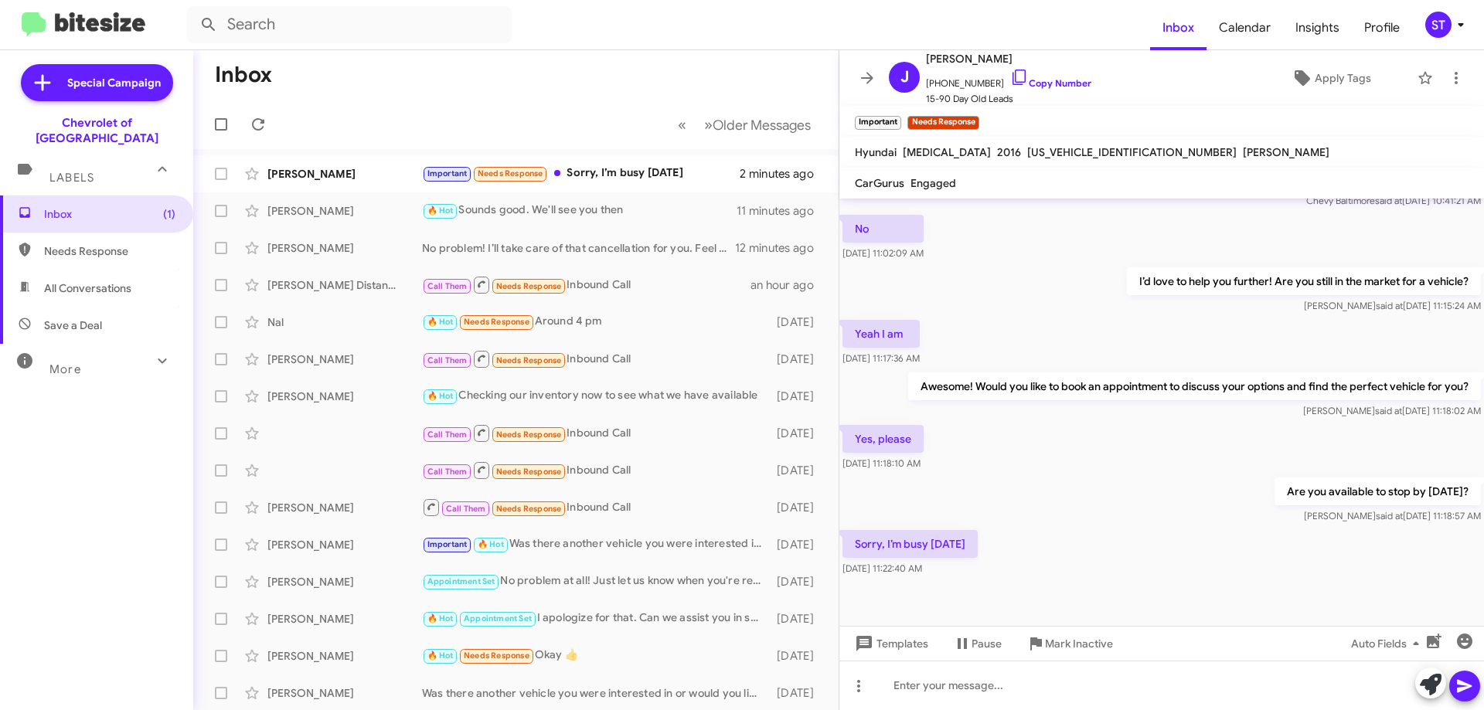
scroll to position [949, 0]
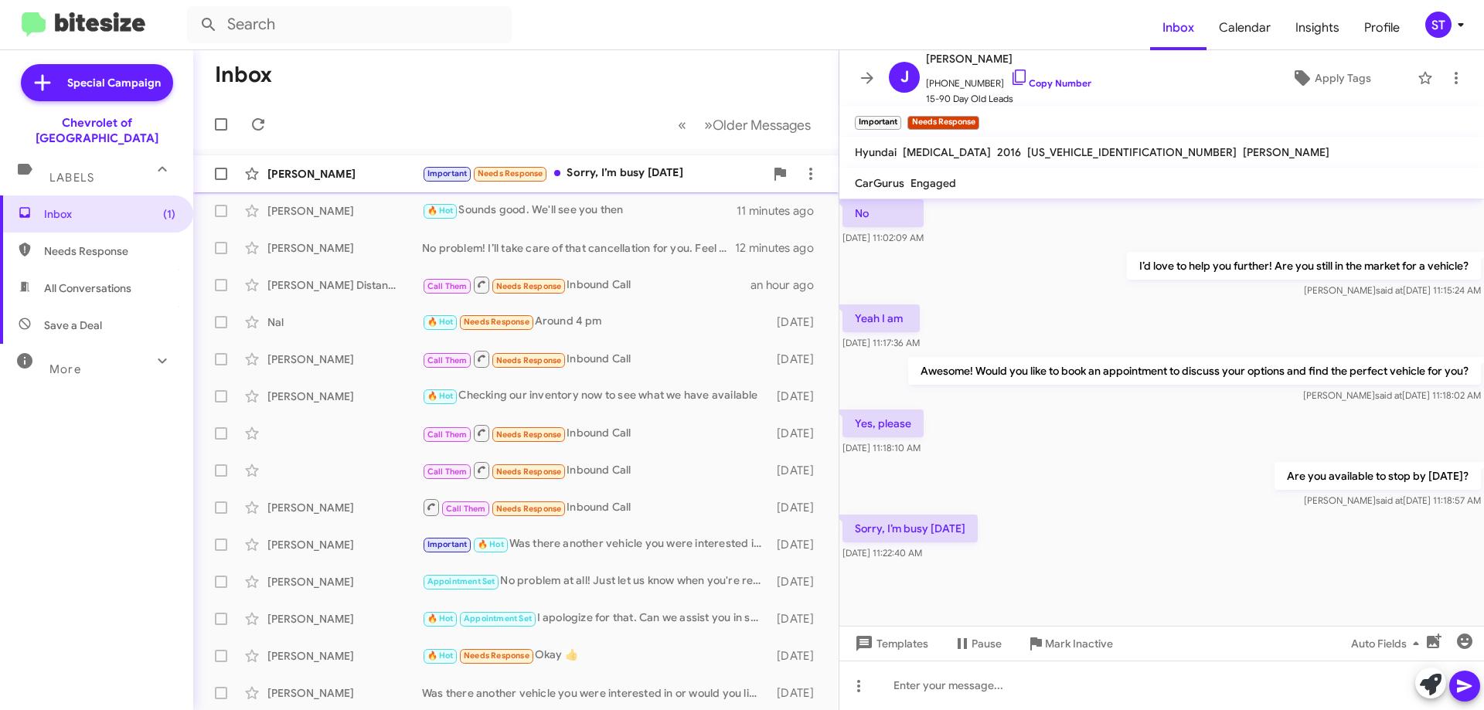
click at [636, 178] on div "Important Needs Response Sorry, I’m busy [DATE]" at bounding box center [593, 174] width 342 height 18
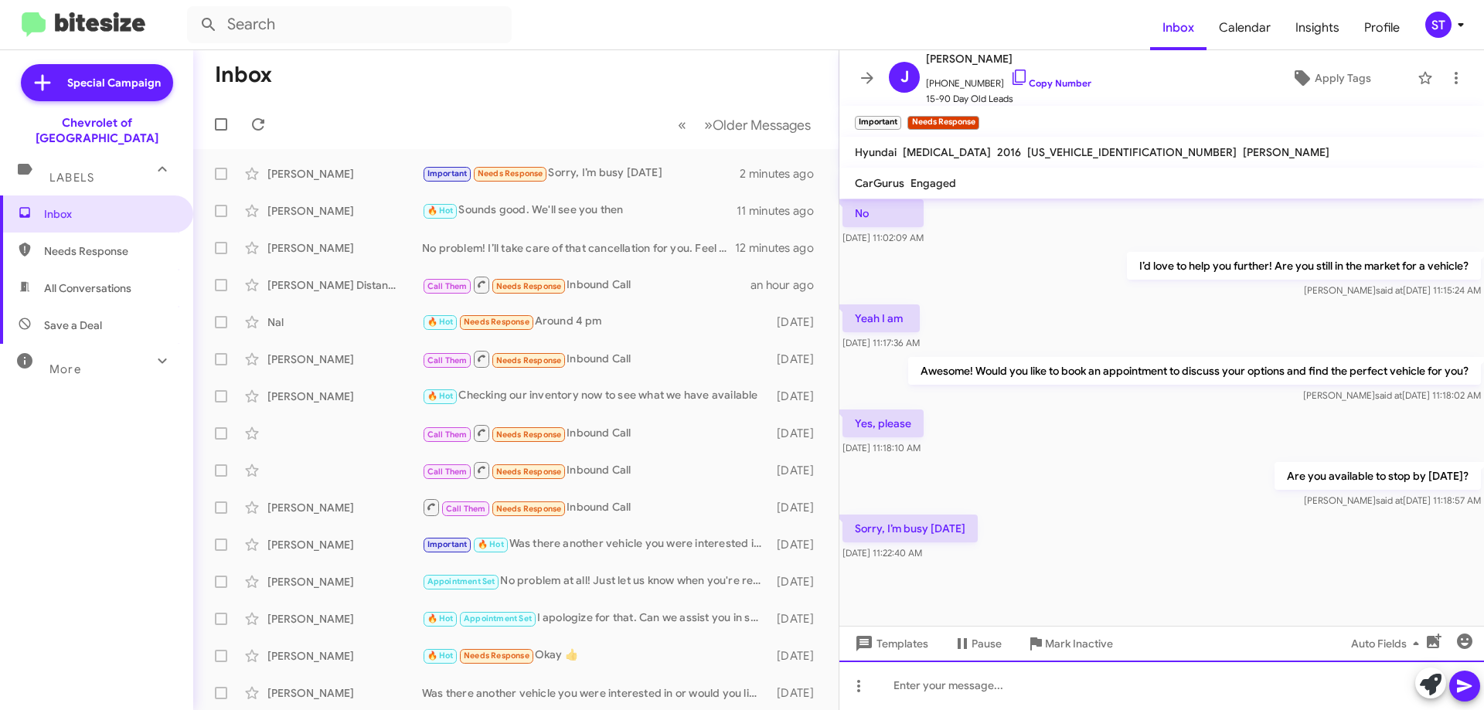
click at [981, 692] on div at bounding box center [1162, 685] width 645 height 49
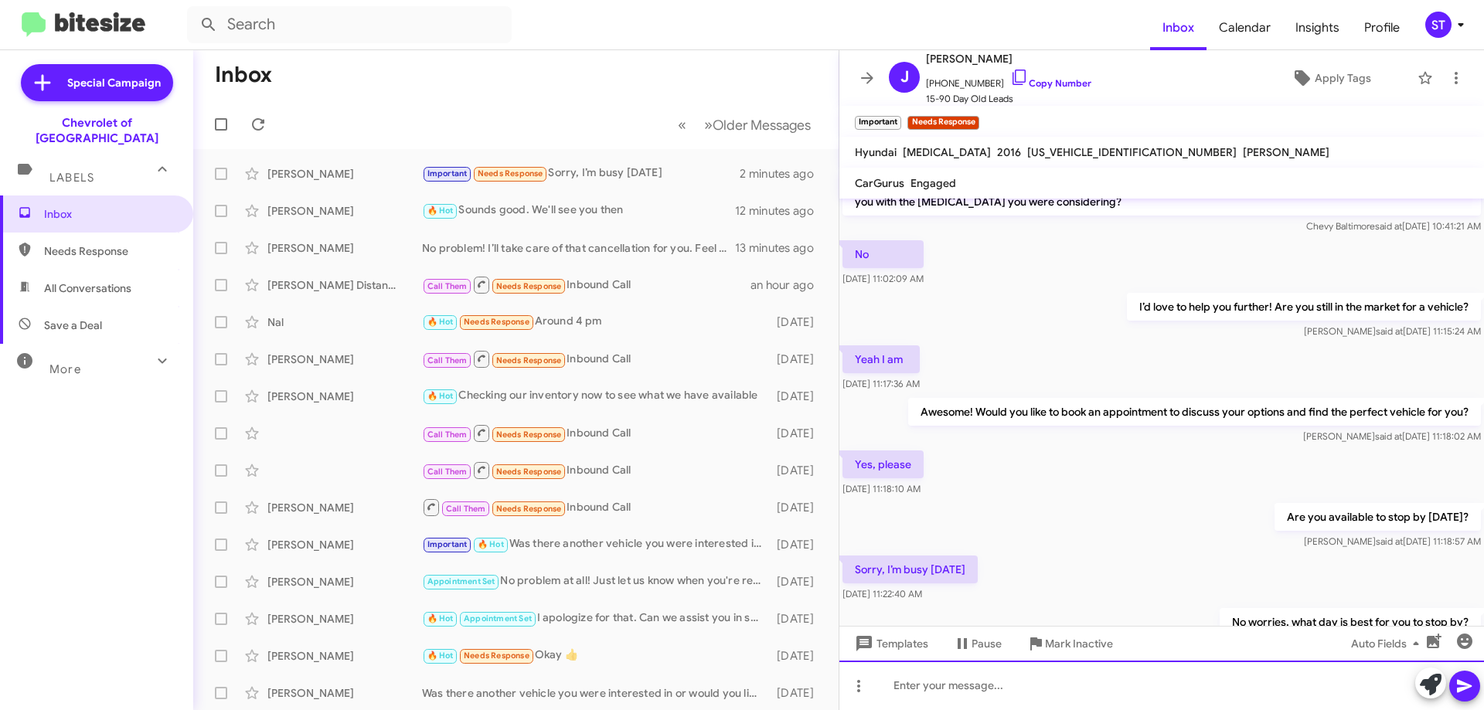
scroll to position [1242, 0]
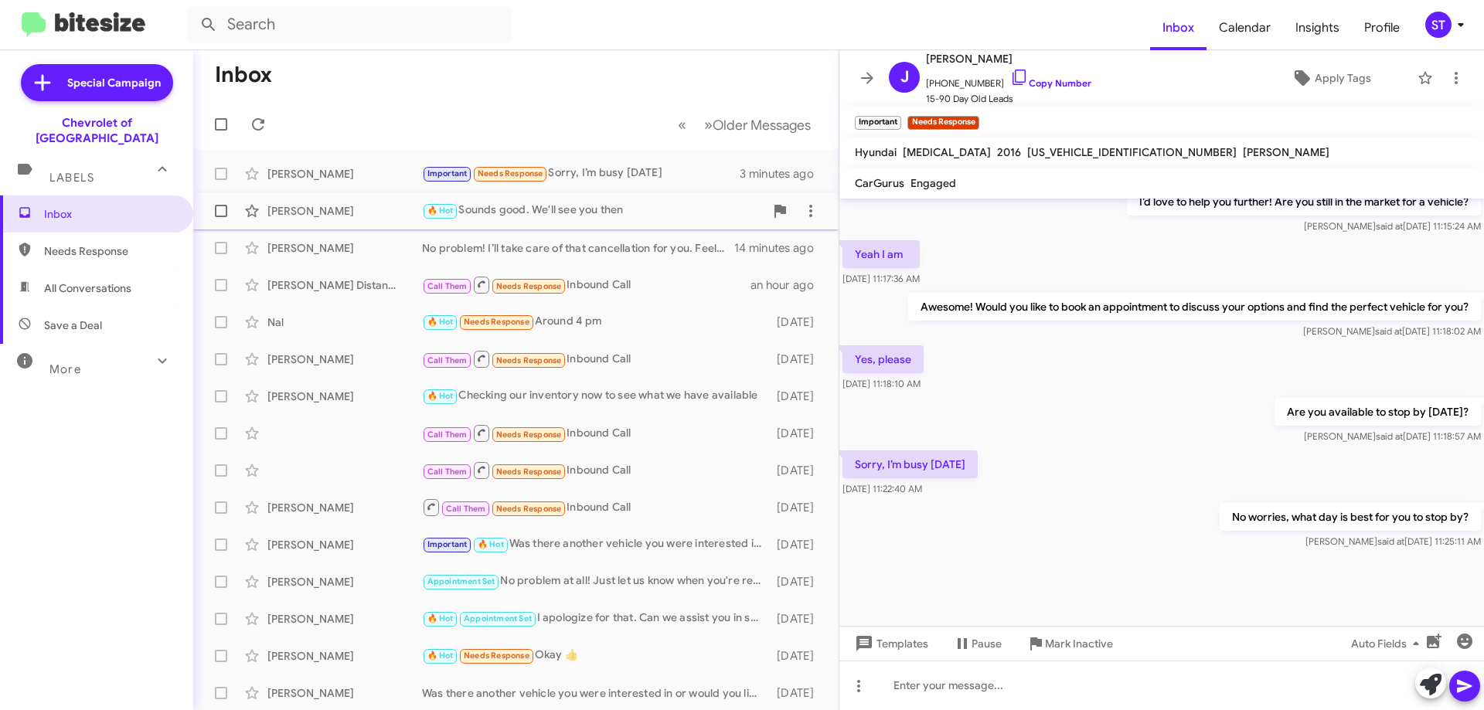
click at [356, 217] on div "[PERSON_NAME]" at bounding box center [344, 210] width 155 height 15
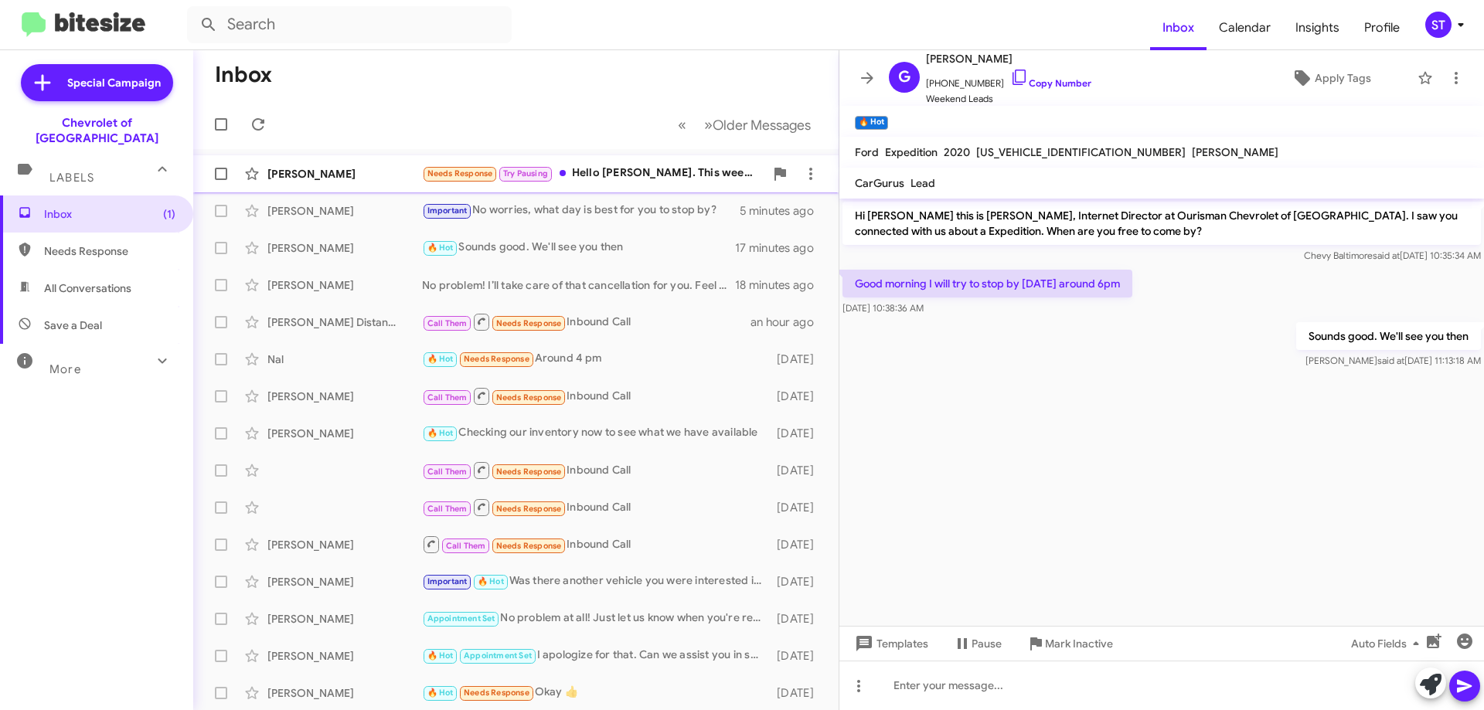
click at [625, 160] on div "[PERSON_NAME] Needs Response Try Pausing Hello [PERSON_NAME]. This week is not …" at bounding box center [516, 173] width 621 height 31
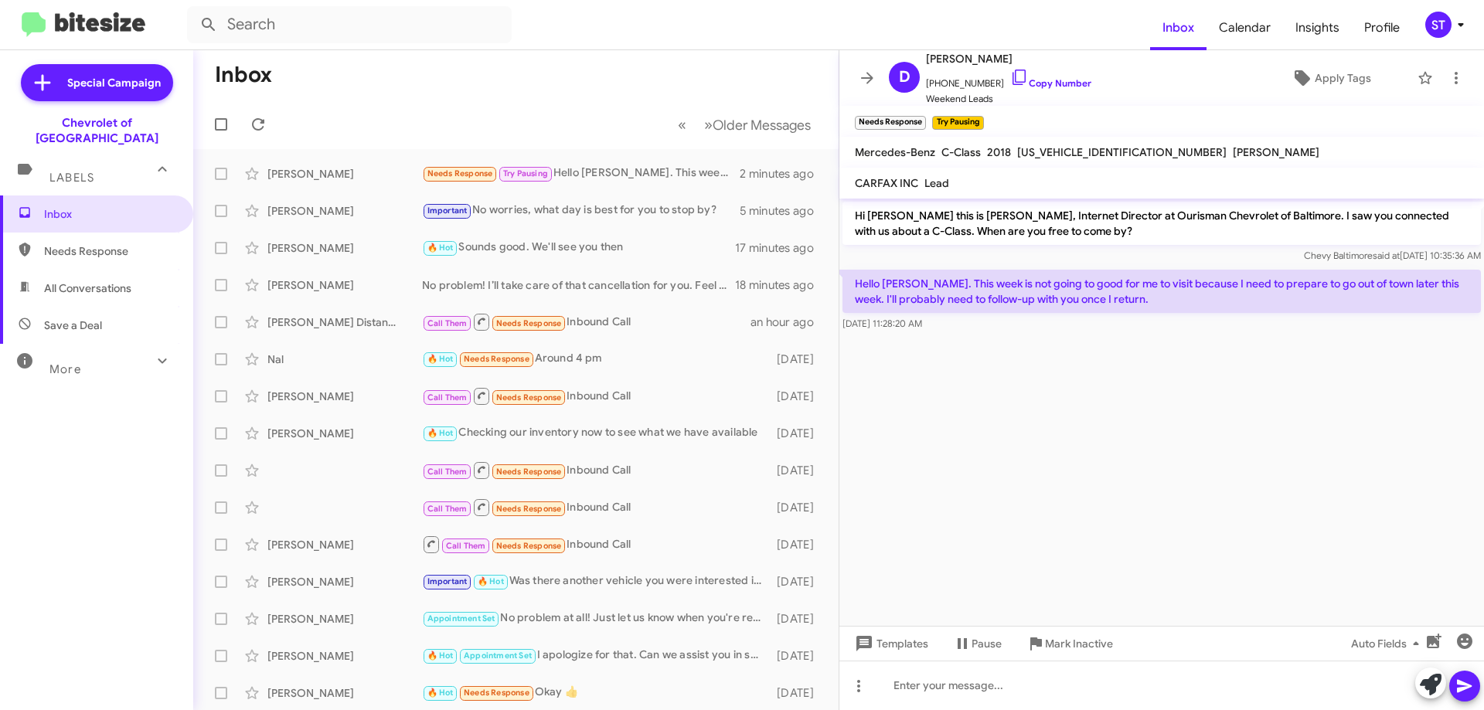
click at [1436, 699] on span at bounding box center [1431, 685] width 22 height 34
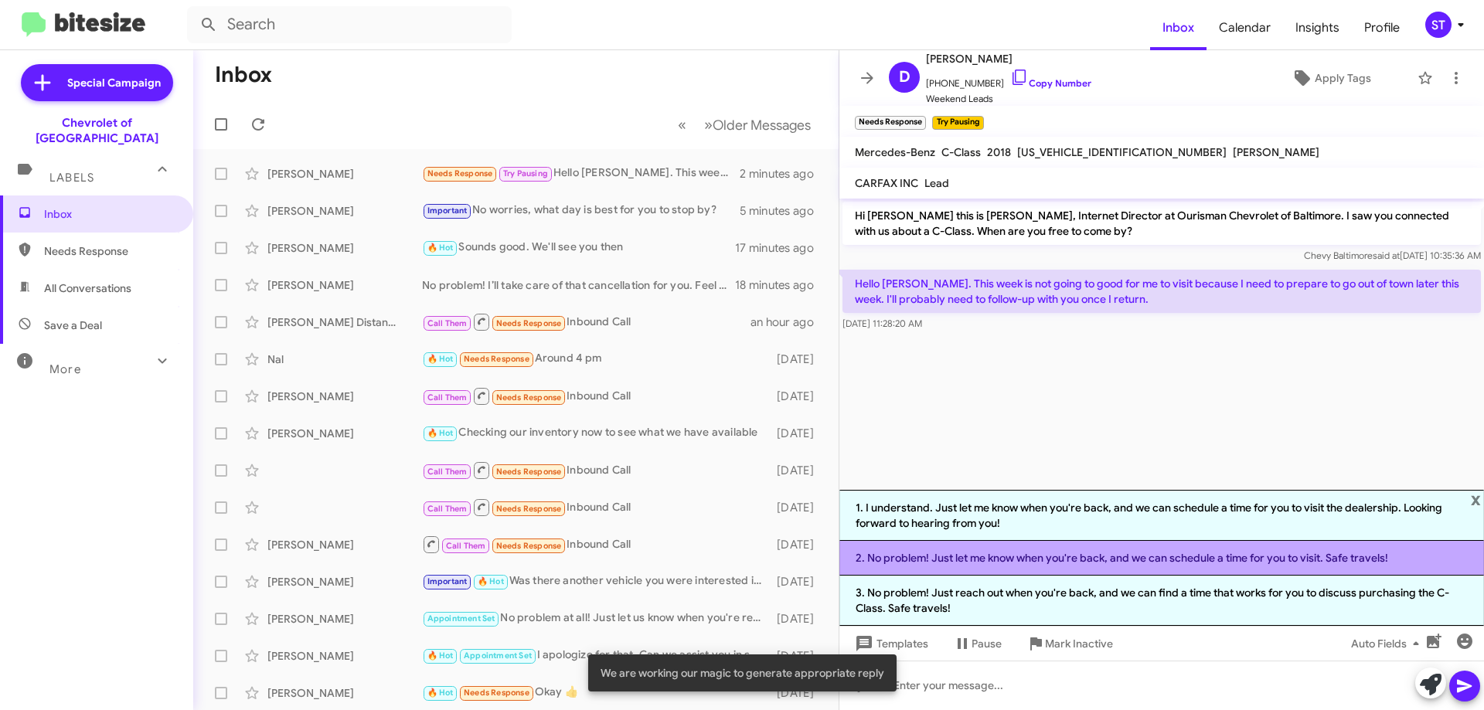
click at [1093, 564] on li "2. No problem! Just let me know when you're back, and we can schedule a time fo…" at bounding box center [1162, 558] width 645 height 35
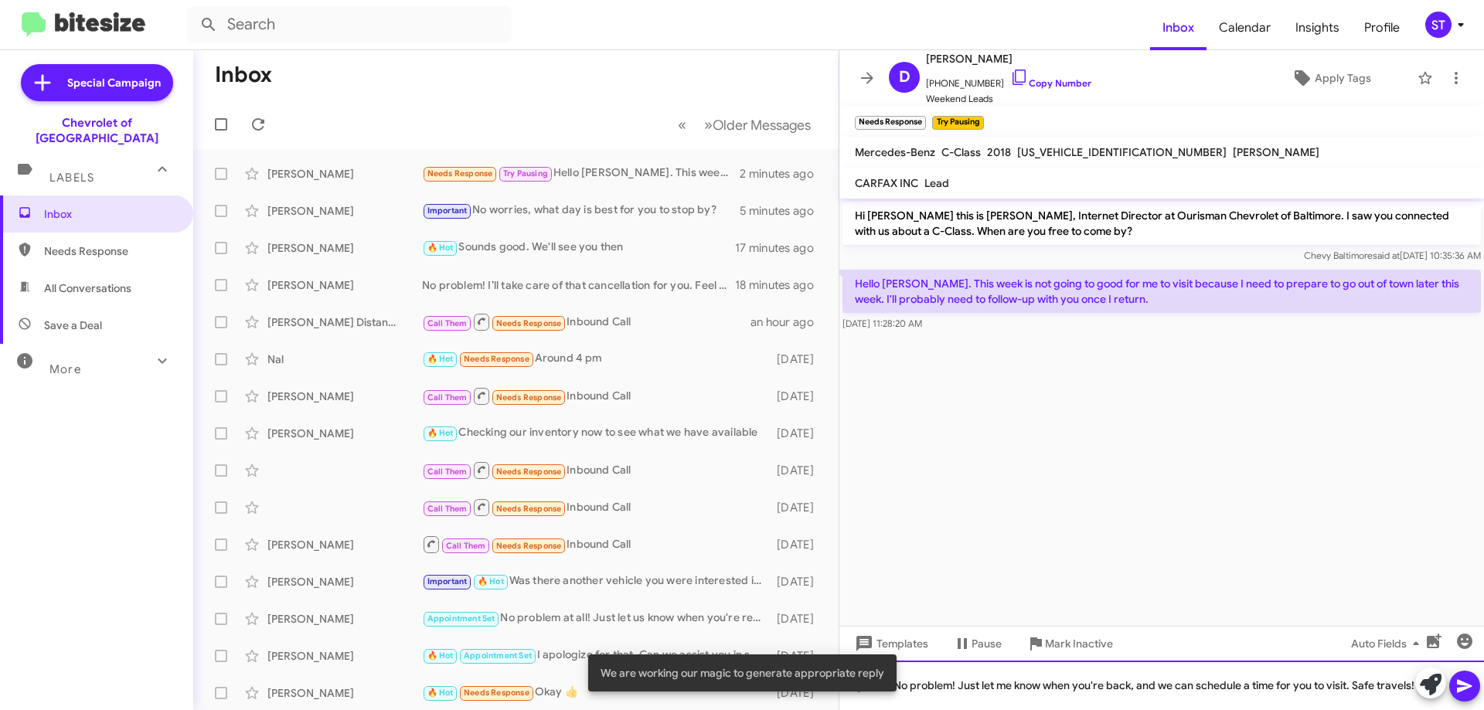
click at [993, 700] on div "No problem! Just let me know when you're back, and we can schedule a time for y…" at bounding box center [1162, 685] width 645 height 49
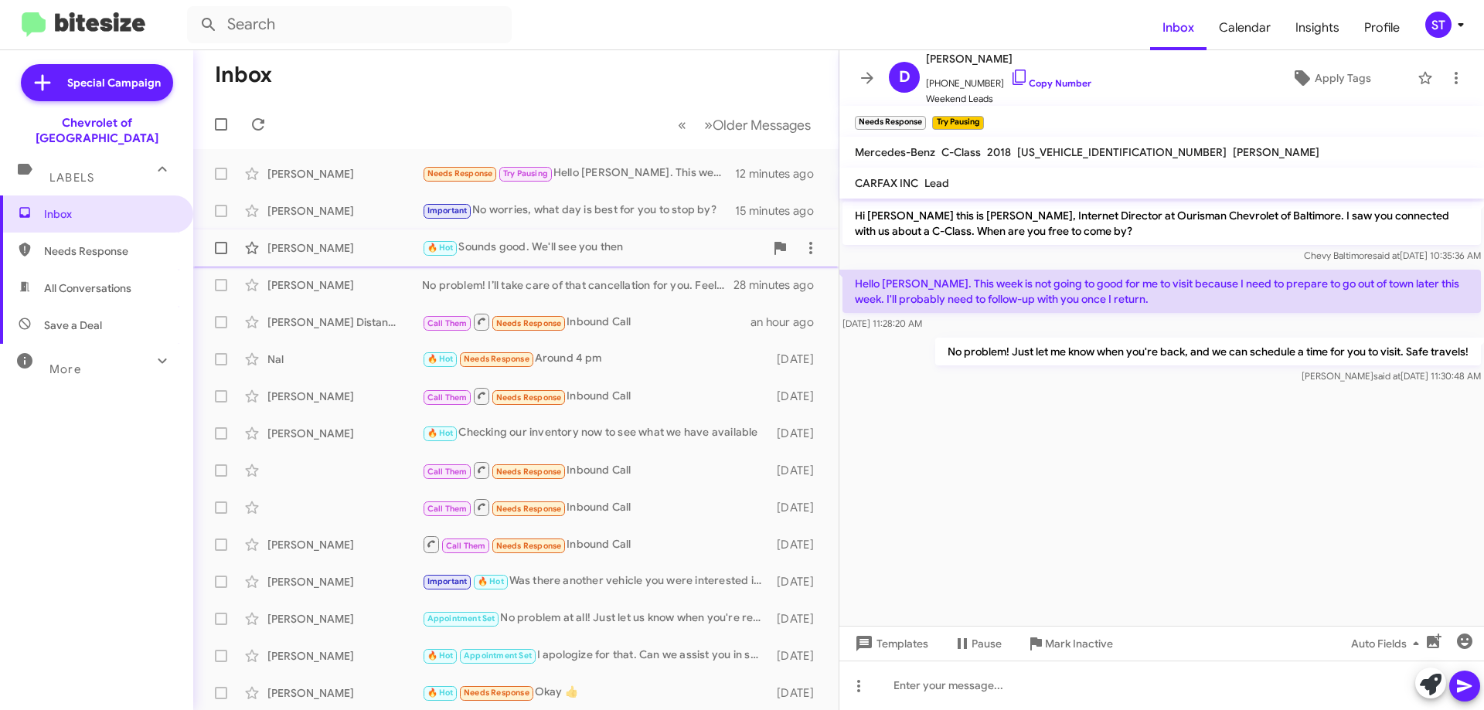
click at [342, 251] on div "[PERSON_NAME]" at bounding box center [344, 247] width 155 height 15
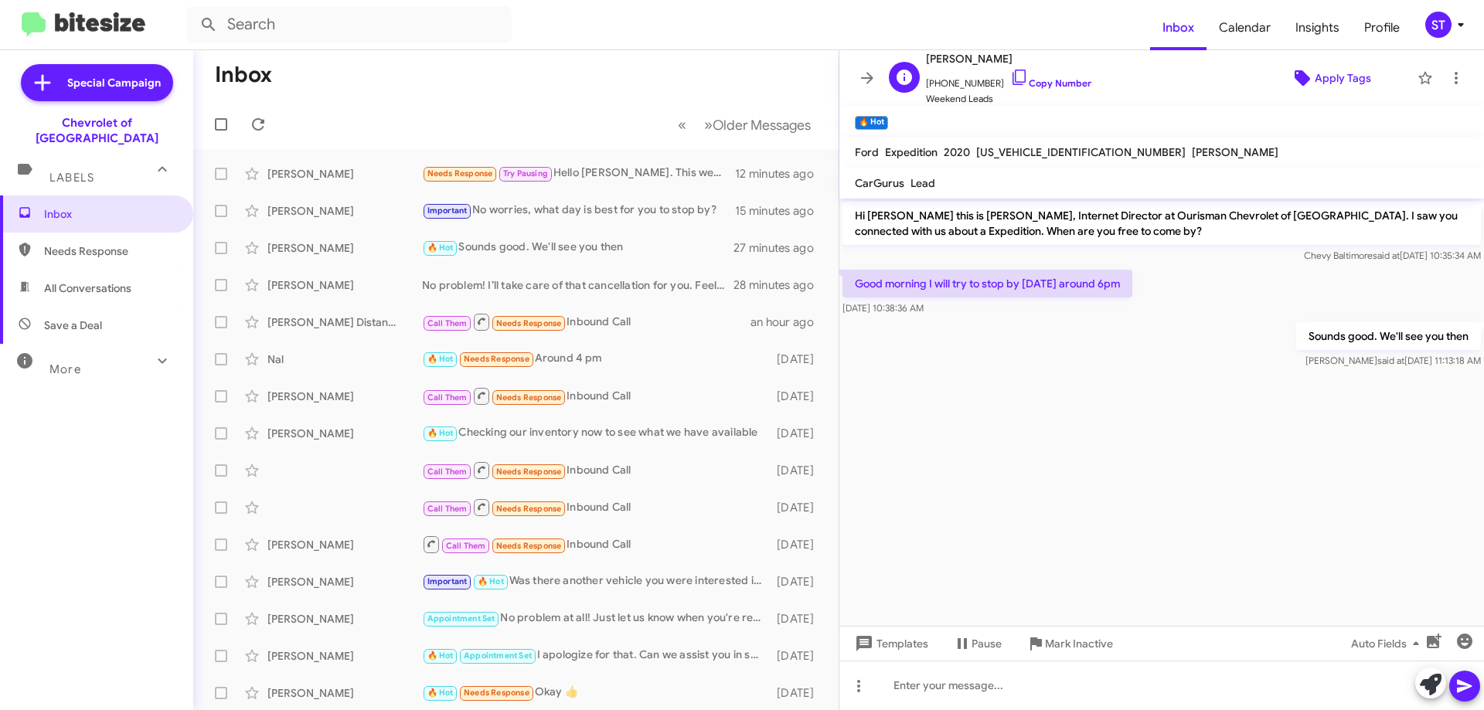
click at [1320, 84] on span "Apply Tags" at bounding box center [1343, 78] width 56 height 28
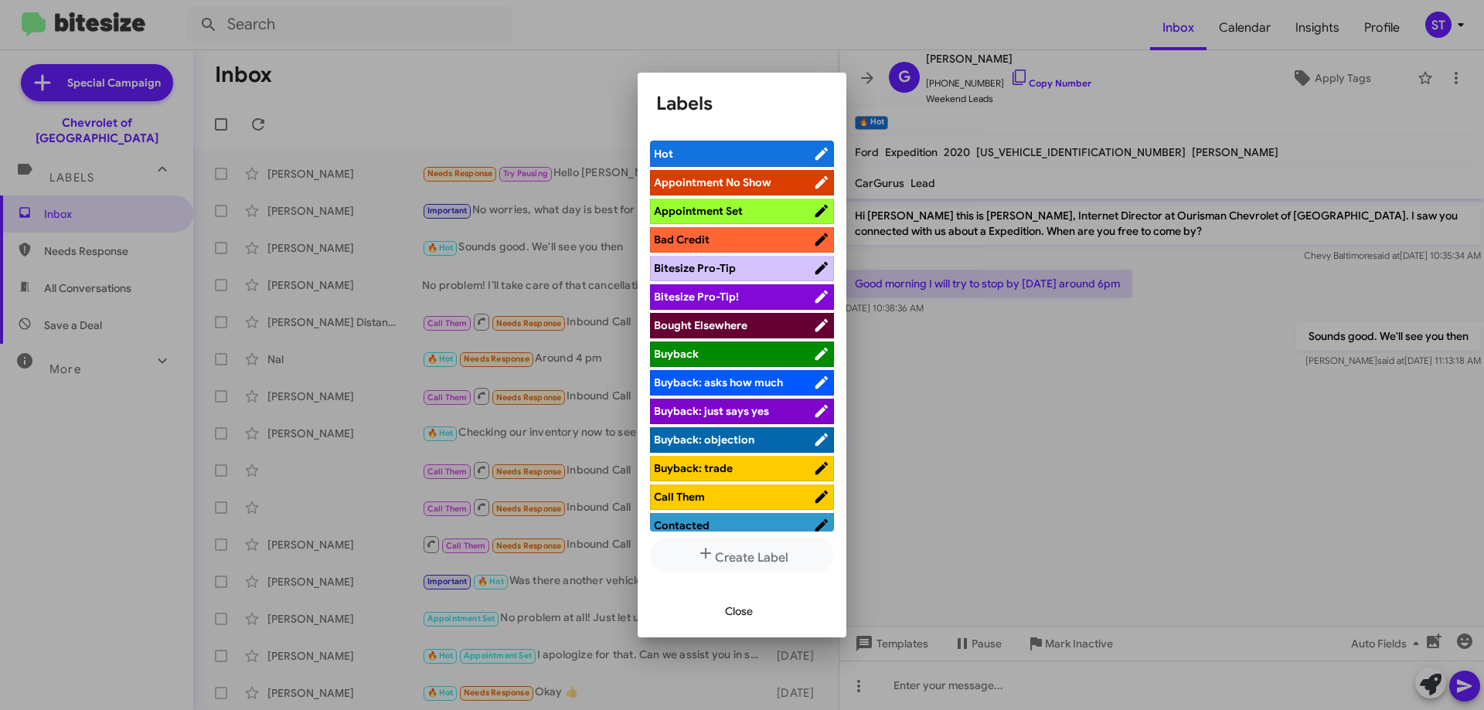
click at [726, 207] on span "Appointment Set" at bounding box center [698, 211] width 89 height 14
click at [755, 607] on button "Close" at bounding box center [739, 612] width 53 height 28
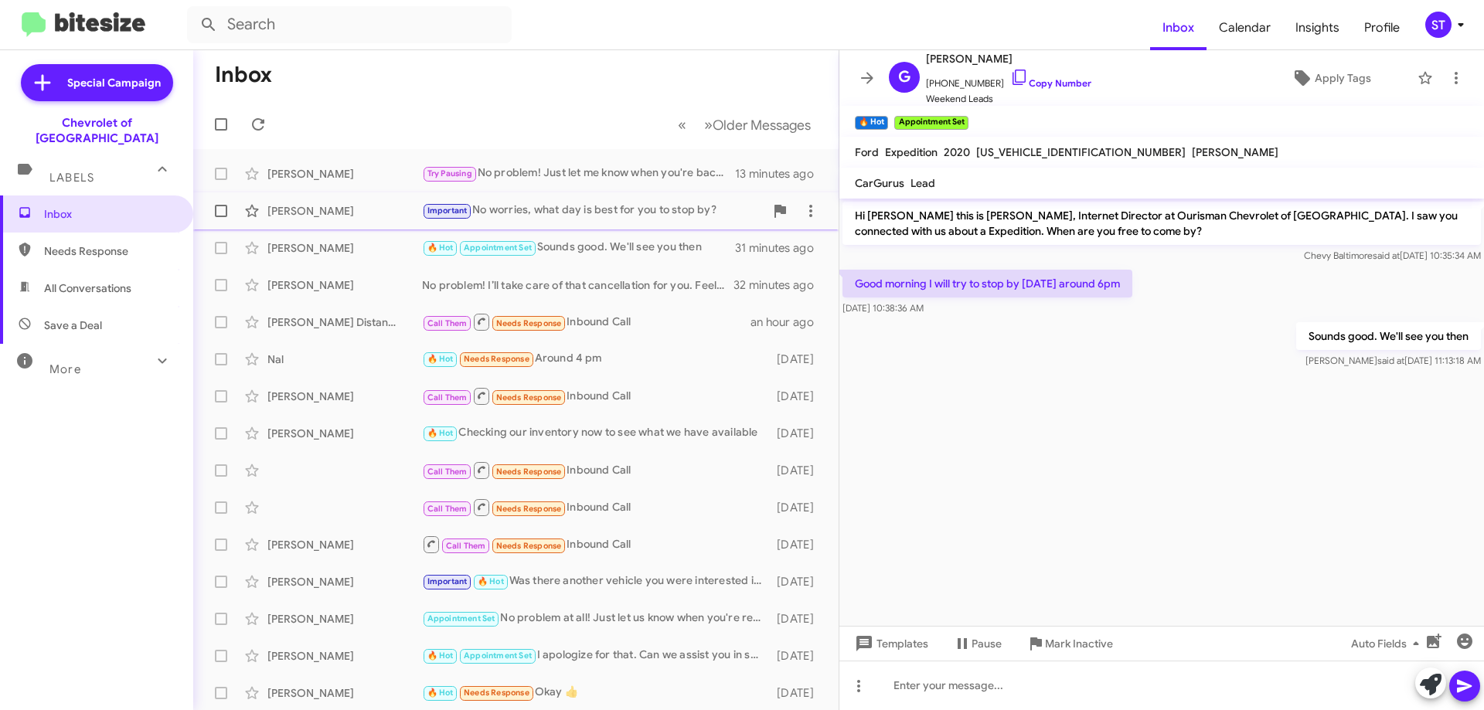
click at [671, 210] on div "Important No worries, what day is best for you to stop by?" at bounding box center [593, 211] width 342 height 18
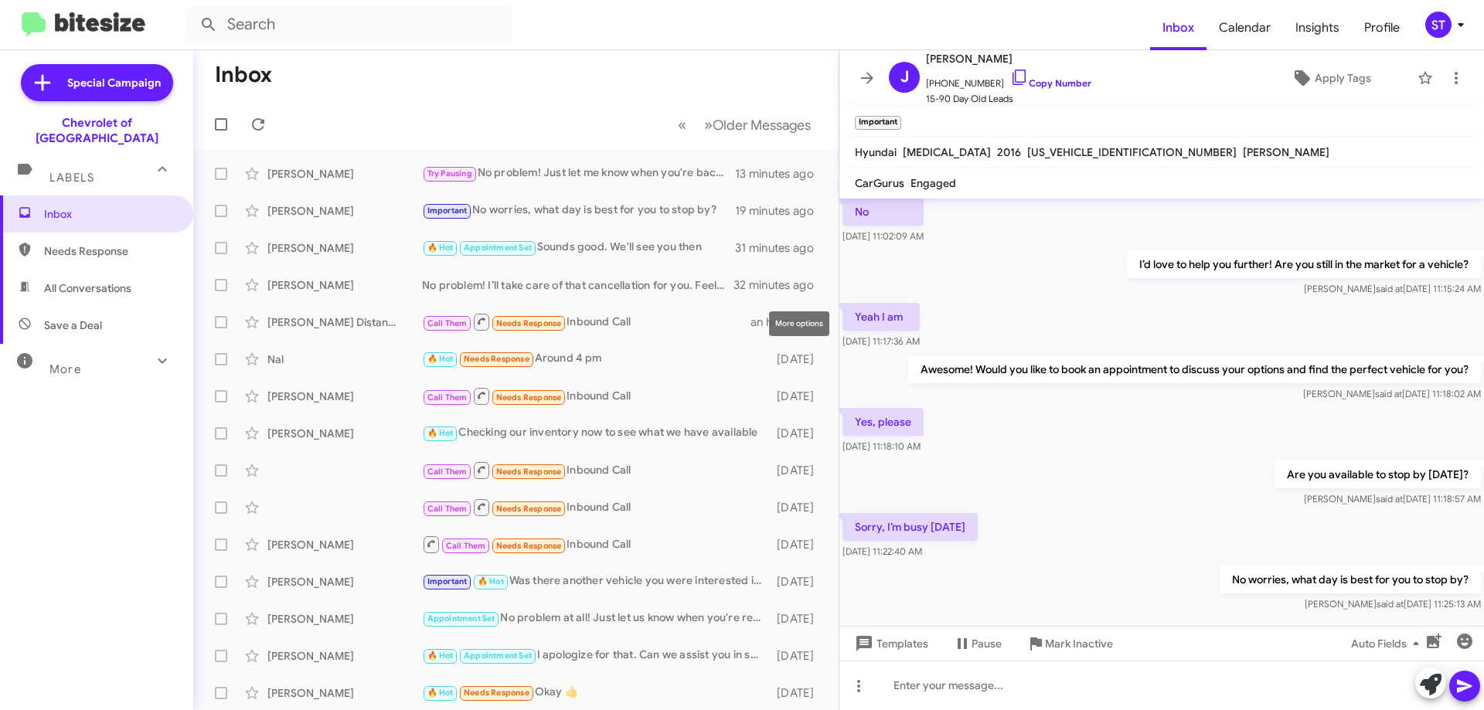
scroll to position [778, 0]
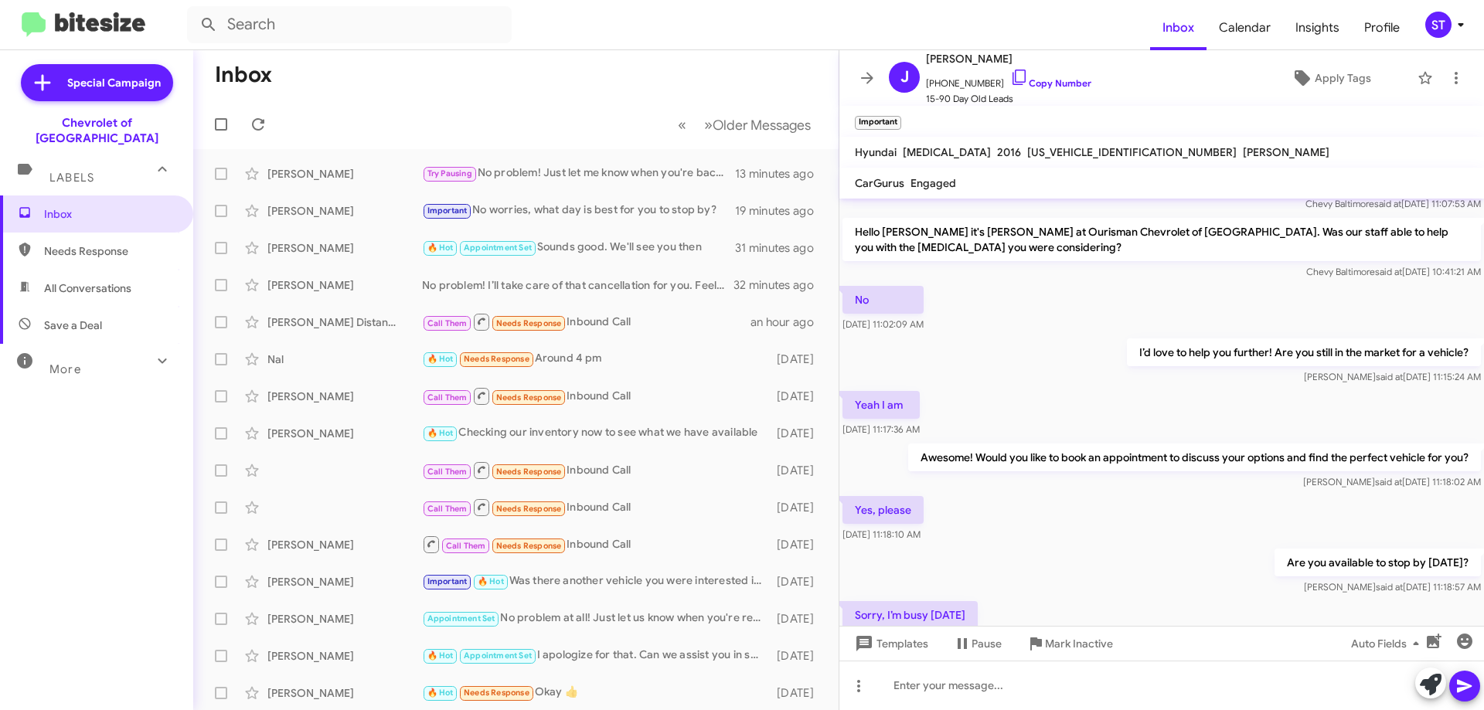
click at [353, 63] on mat-toolbar-row "Inbox" at bounding box center [516, 74] width 646 height 49
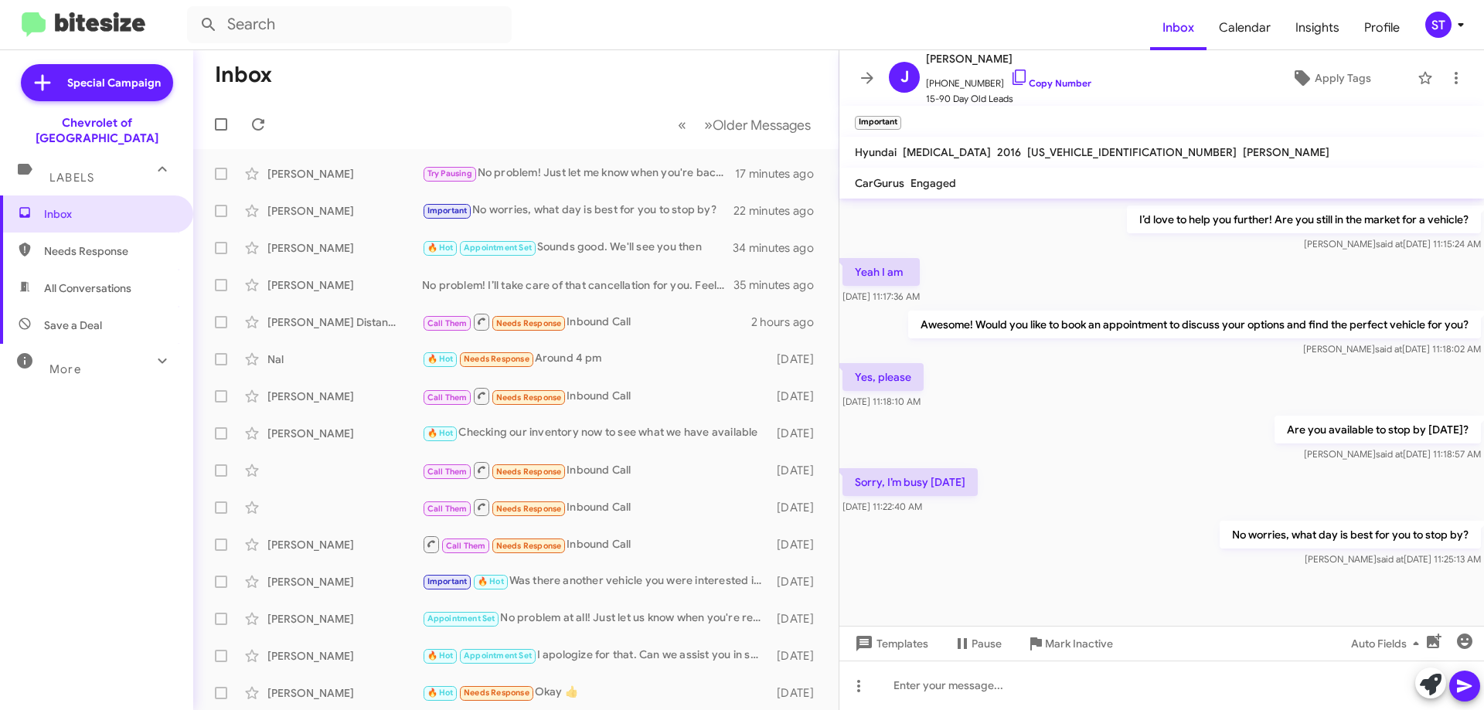
scroll to position [933, 0]
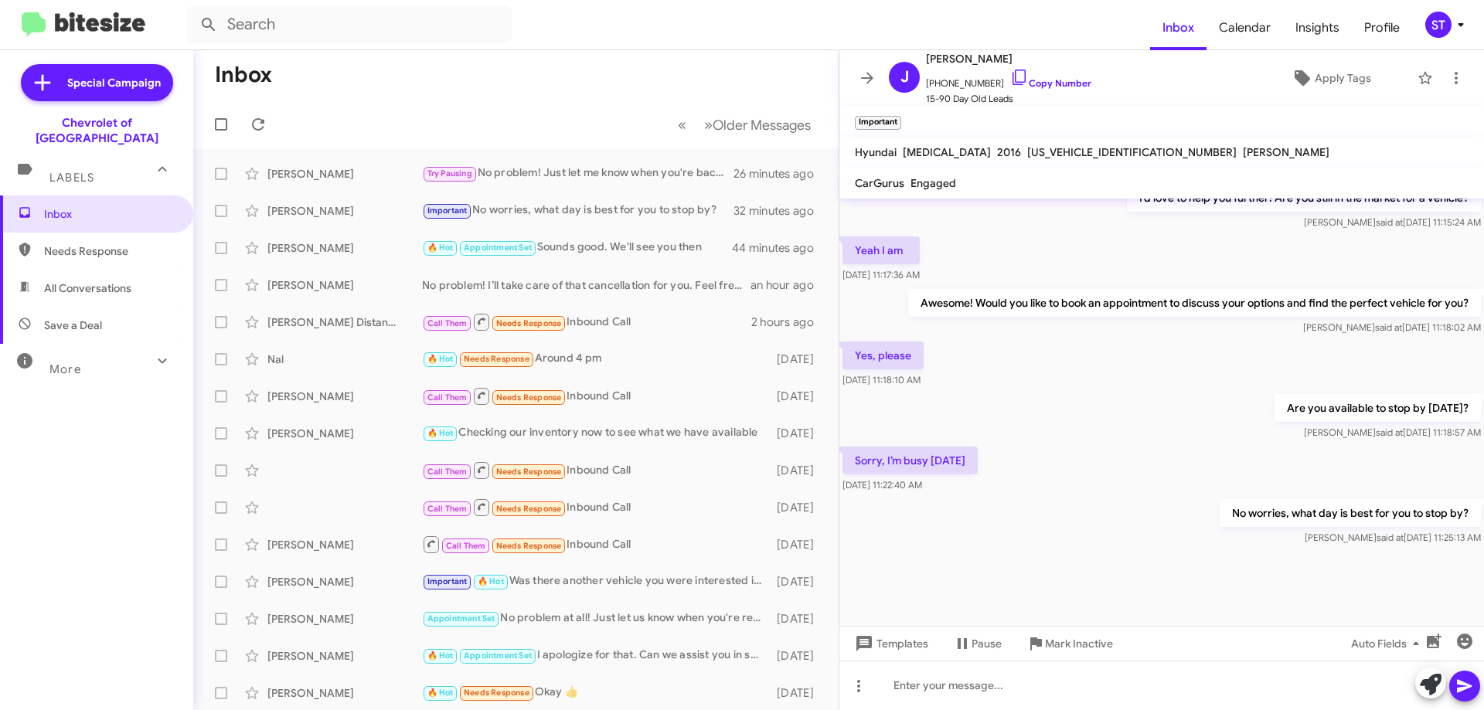
click at [414, 66] on mat-toolbar-row "Inbox" at bounding box center [516, 74] width 646 height 49
